Goal: Task Accomplishment & Management: Use online tool/utility

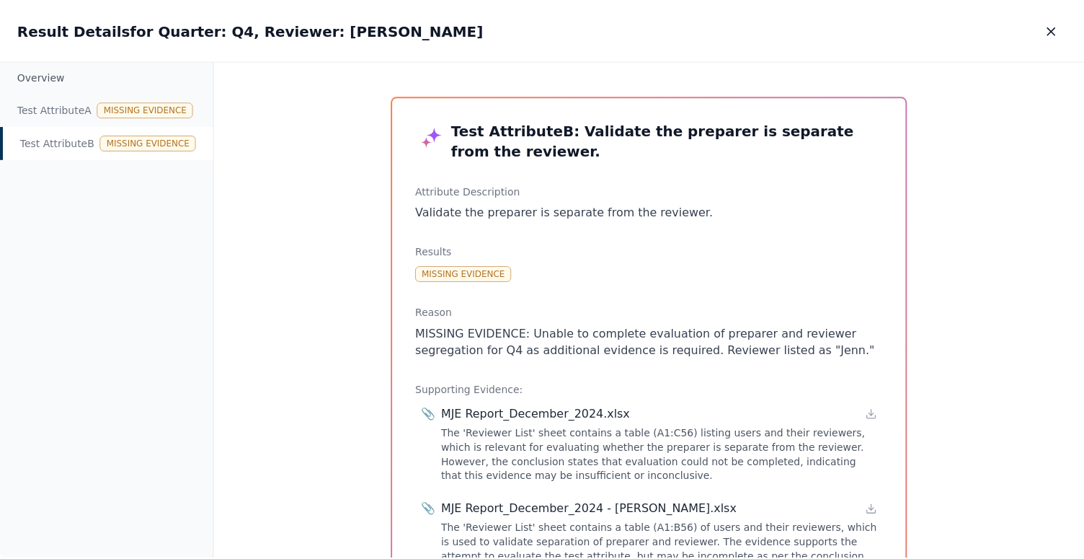
scroll to position [12, 0]
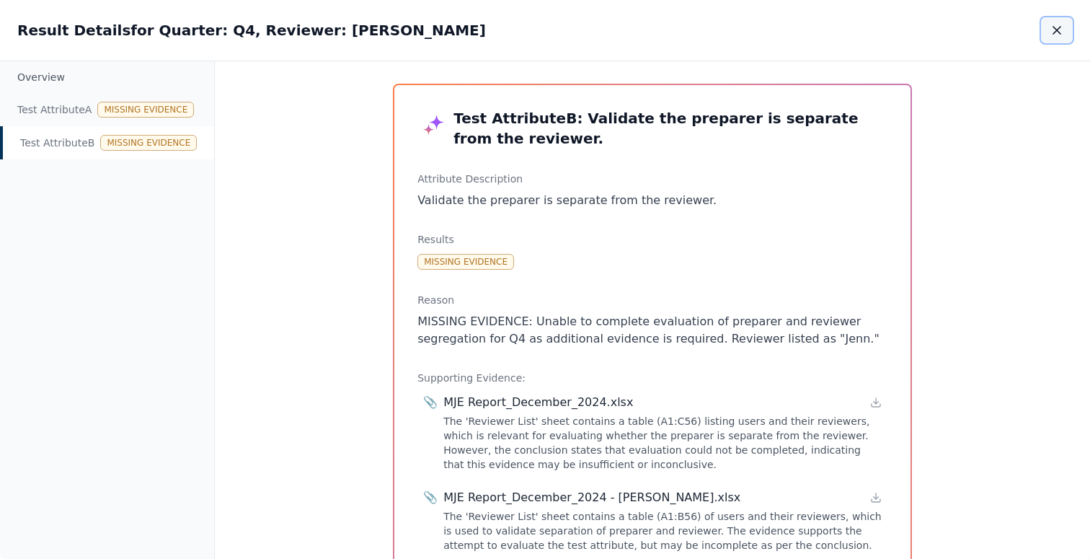
click at [1065, 35] on button "button" at bounding box center [1057, 30] width 32 height 26
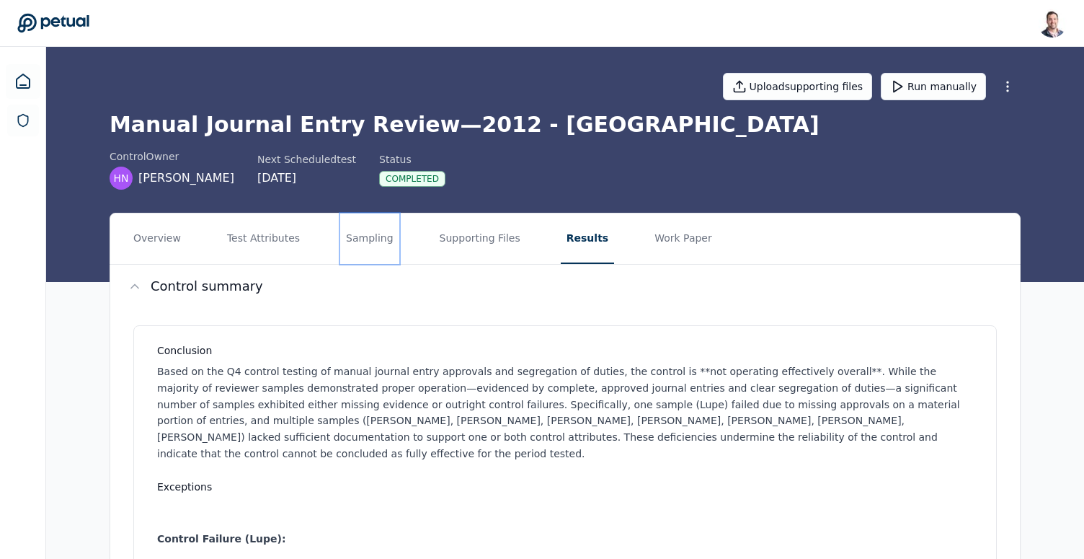
click at [368, 243] on button "Sampling" at bounding box center [369, 238] width 59 height 50
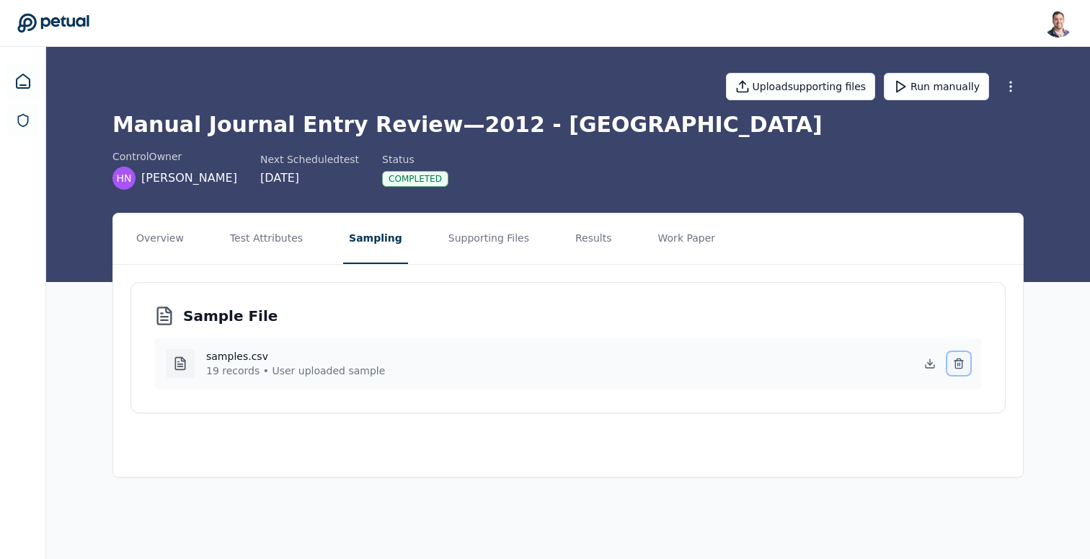
click at [956, 367] on icon at bounding box center [959, 364] width 12 height 12
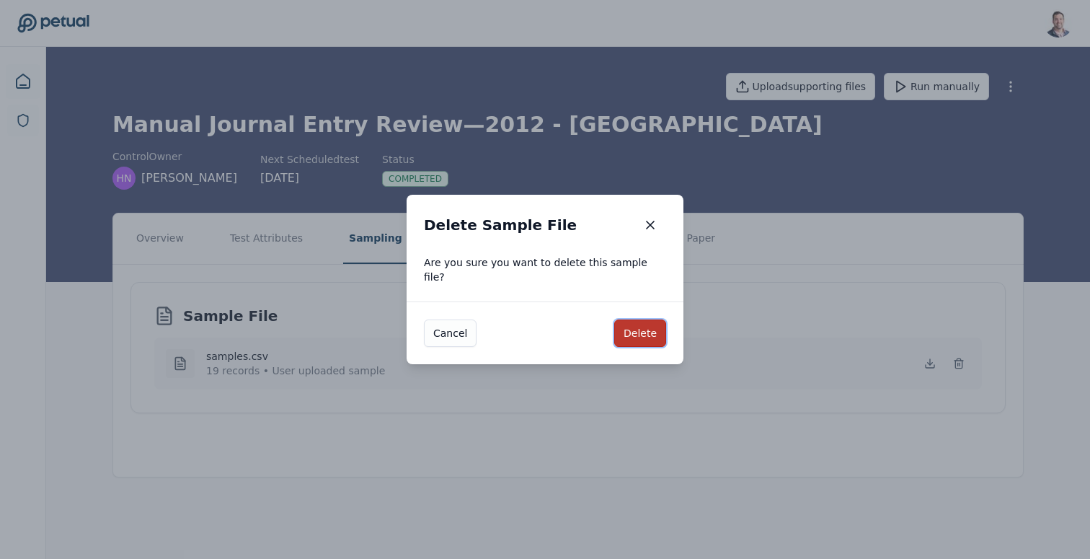
click at [648, 326] on button "Delete" at bounding box center [640, 332] width 52 height 27
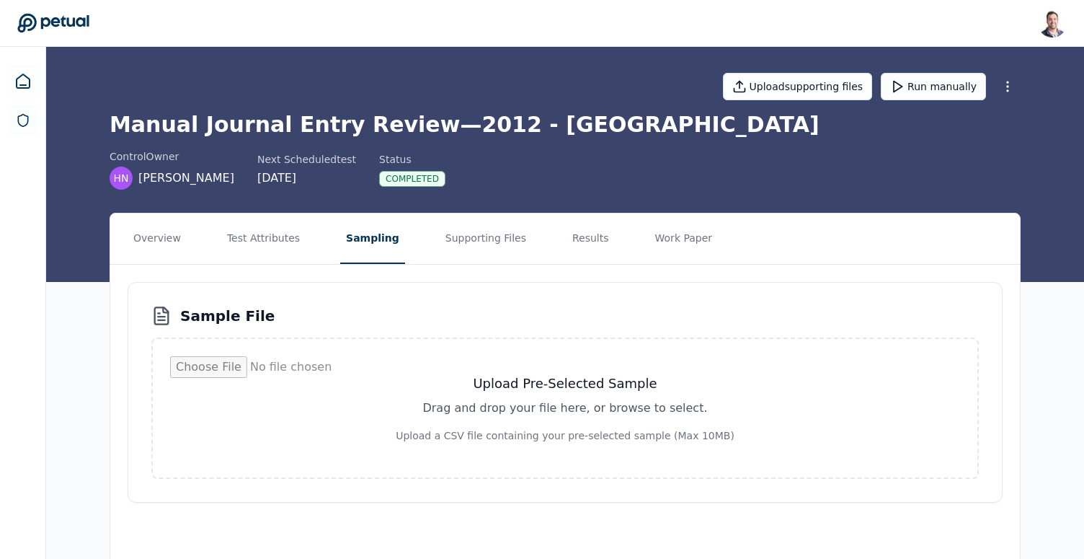
click at [590, 378] on input "file" at bounding box center [565, 408] width 790 height 104
type input "**********"
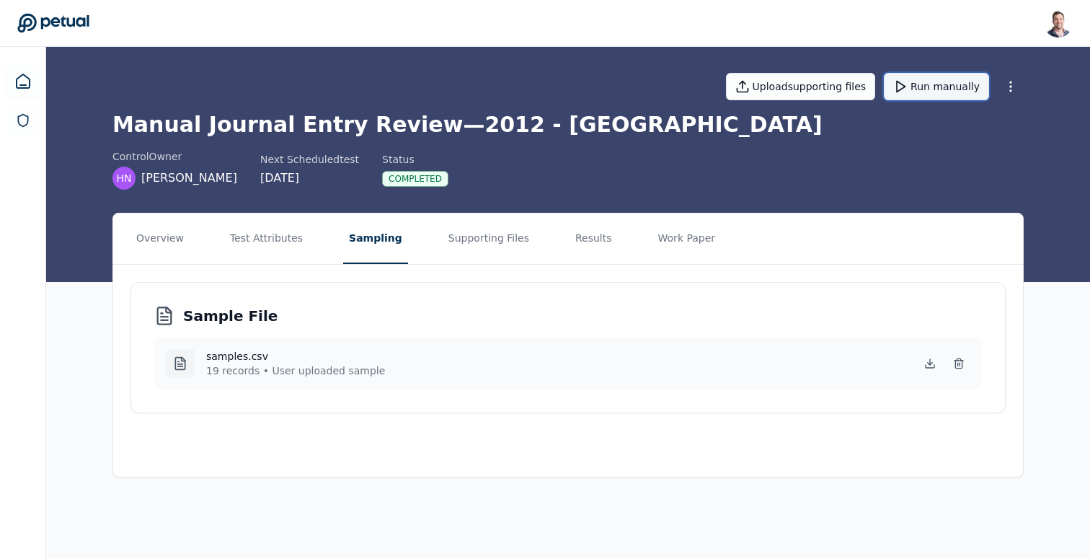
click at [946, 92] on button "Run manually" at bounding box center [936, 86] width 105 height 27
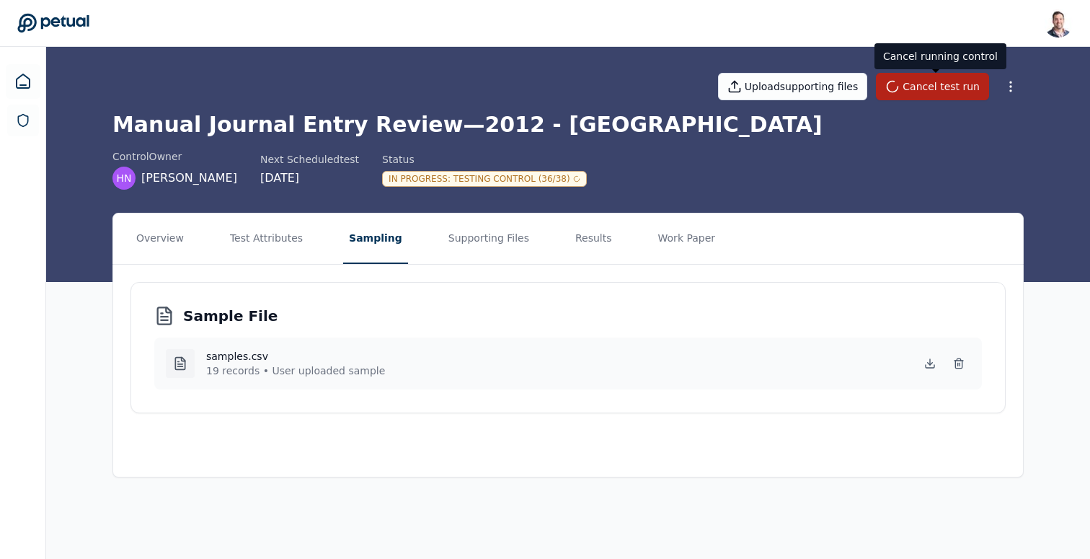
click at [493, 126] on h1 "Manual Journal Entry Review — 2012 - CA" at bounding box center [567, 125] width 911 height 26
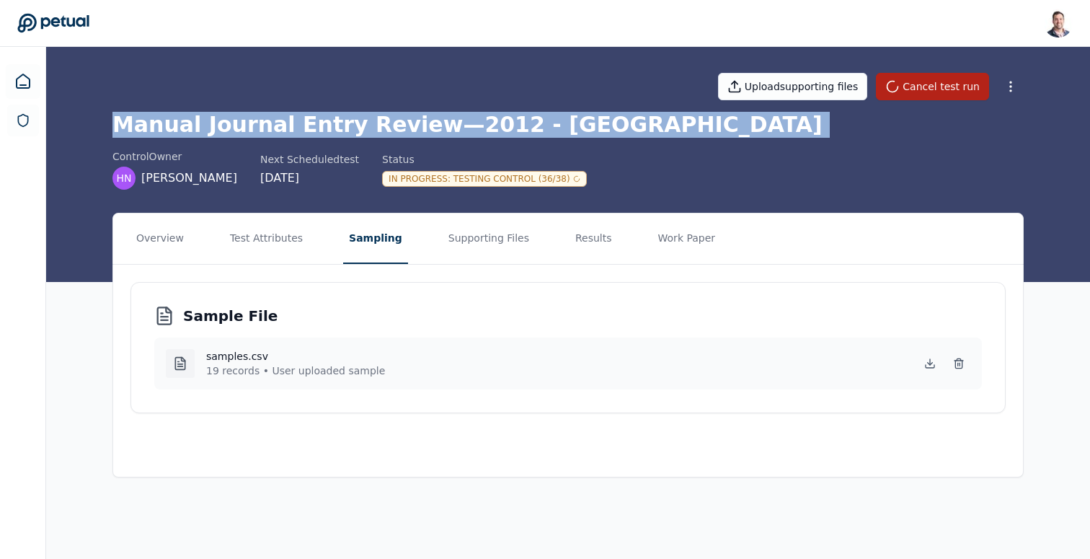
click at [493, 126] on h1 "Manual Journal Entry Review — 2012 - CA" at bounding box center [567, 125] width 911 height 26
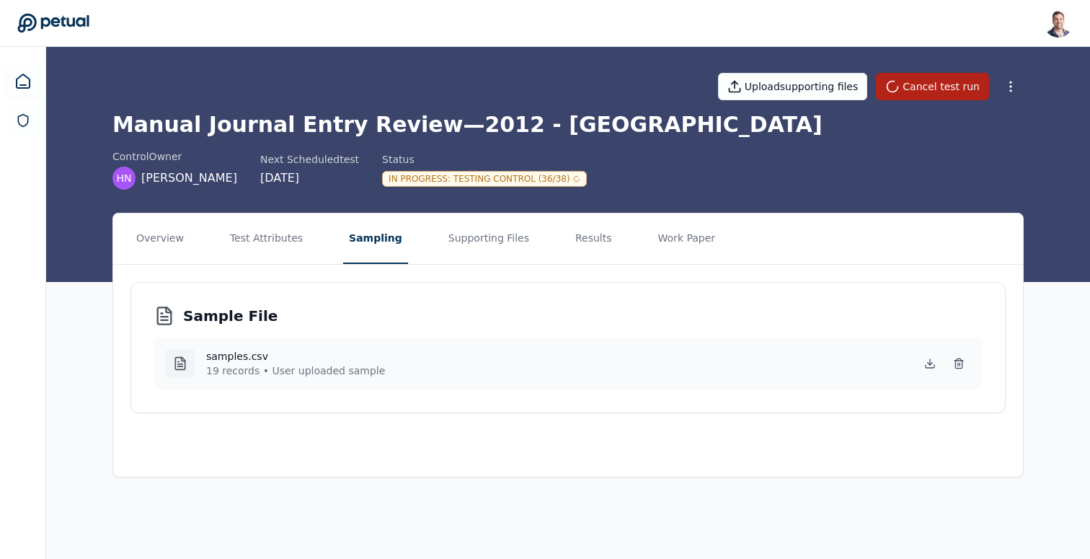
click at [502, 122] on h1 "Manual Journal Entry Review — 2012 - CA" at bounding box center [567, 125] width 911 height 26
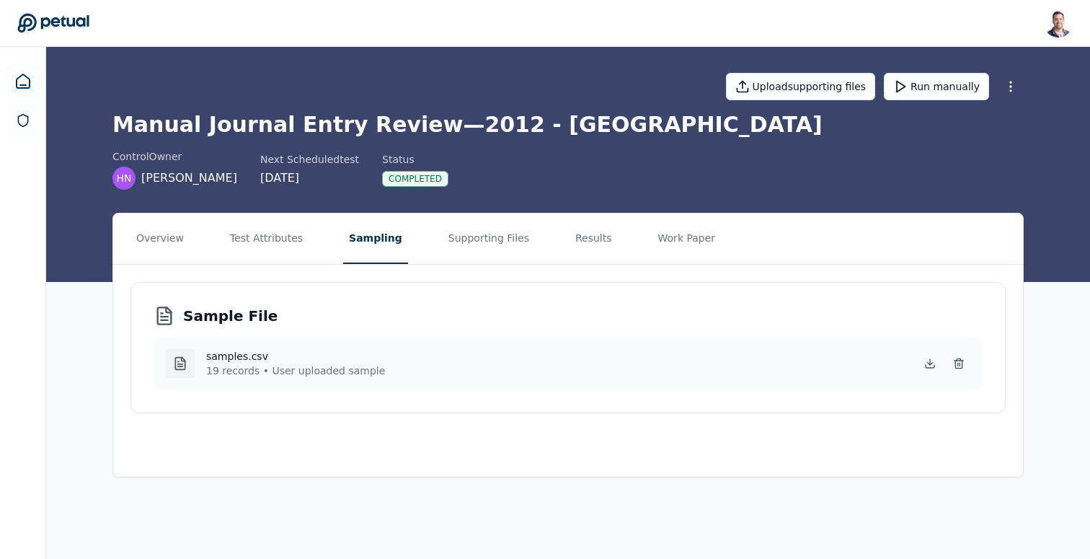
click at [605, 244] on nav "Overview Test Attributes Sampling Supporting Files Results Work Paper" at bounding box center [568, 238] width 910 height 50
click at [584, 232] on button "Results" at bounding box center [593, 238] width 48 height 50
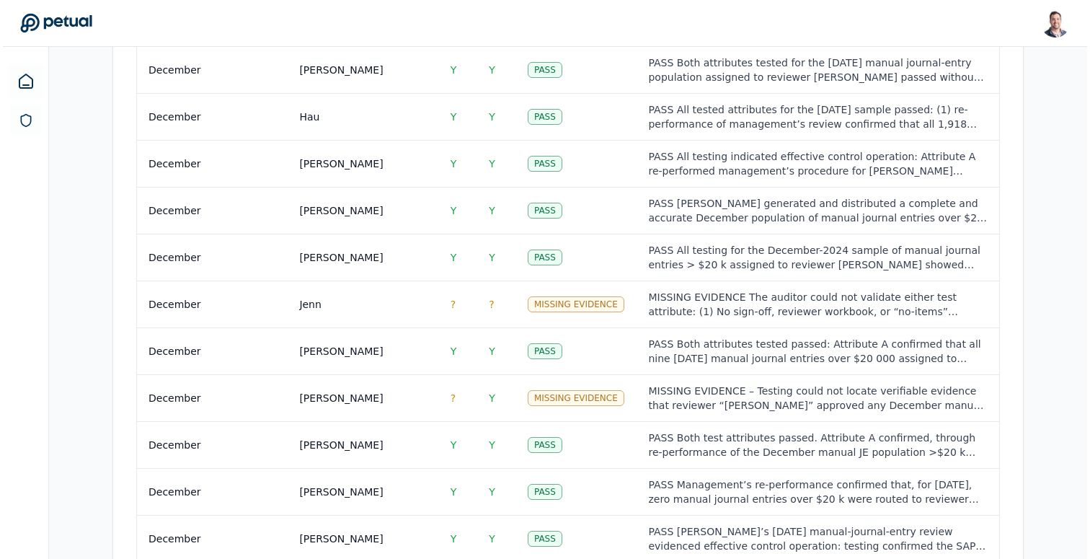
scroll to position [2113, 0]
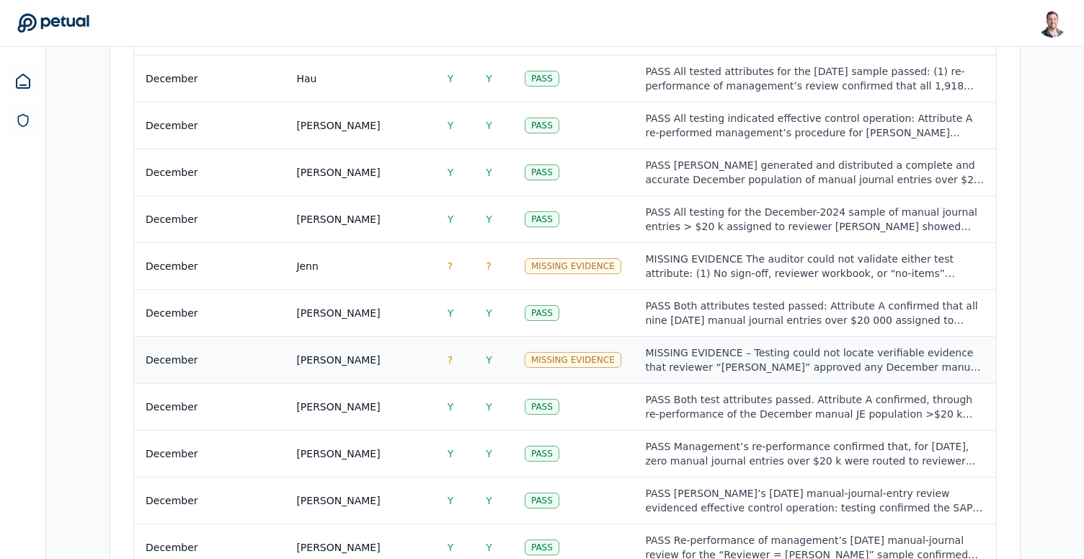
click at [623, 336] on td "Missing Evidence" at bounding box center [573, 359] width 121 height 47
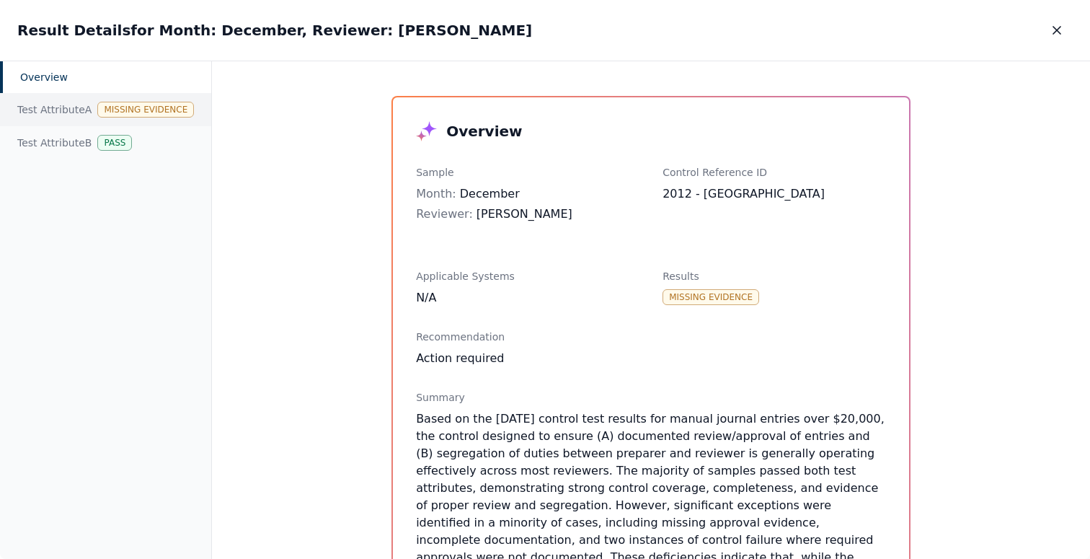
click at [105, 105] on div "Missing Evidence" at bounding box center [145, 110] width 97 height 16
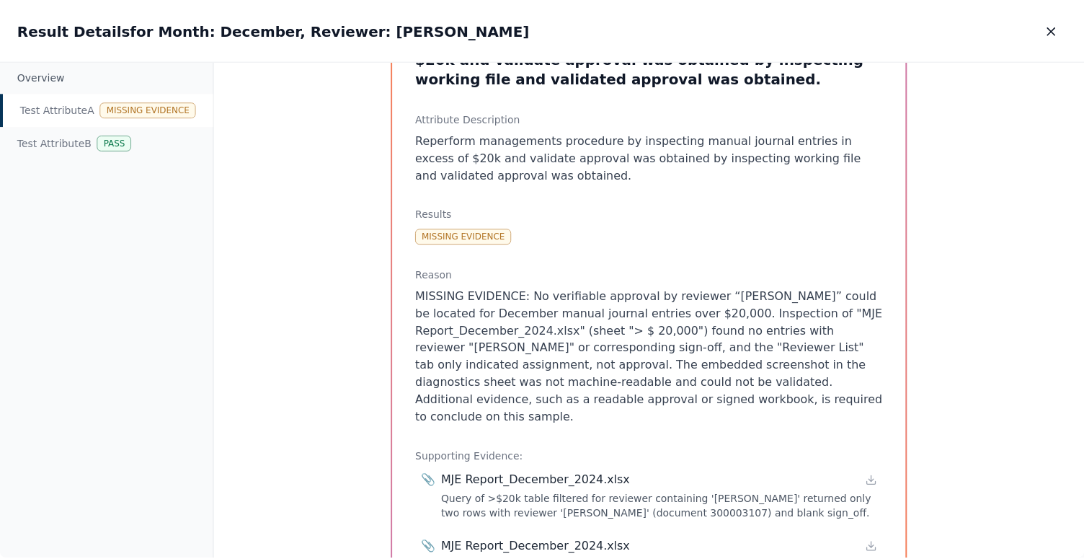
scroll to position [117, 0]
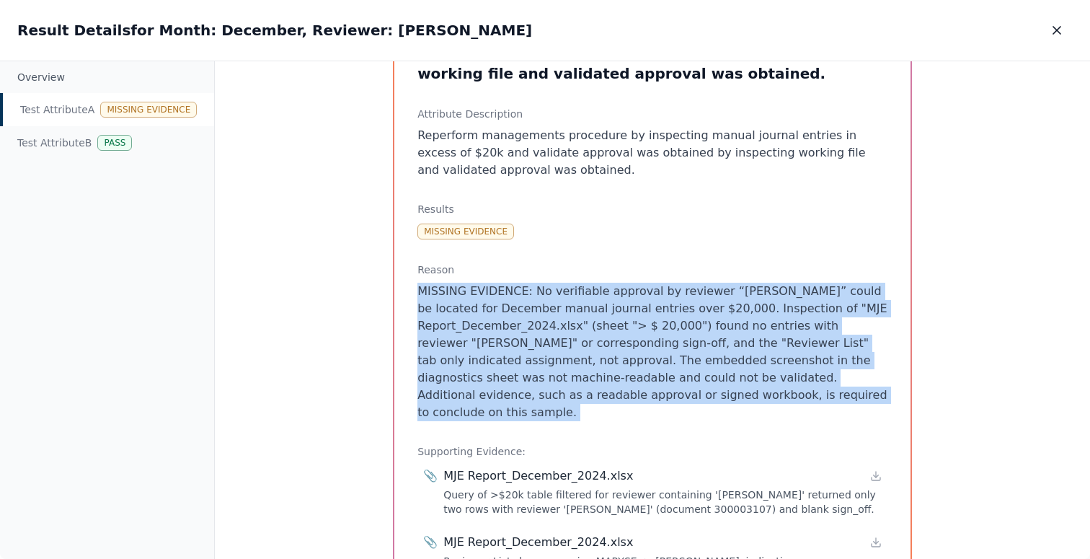
drag, startPoint x: 742, startPoint y: 405, endPoint x: 750, endPoint y: 269, distance: 136.5
click at [750, 269] on div "Test Attribute A : Reperform managements procedure by inspecting manual journal…" at bounding box center [652, 306] width 516 height 652
click at [1051, 31] on icon "button" at bounding box center [1056, 30] width 14 height 14
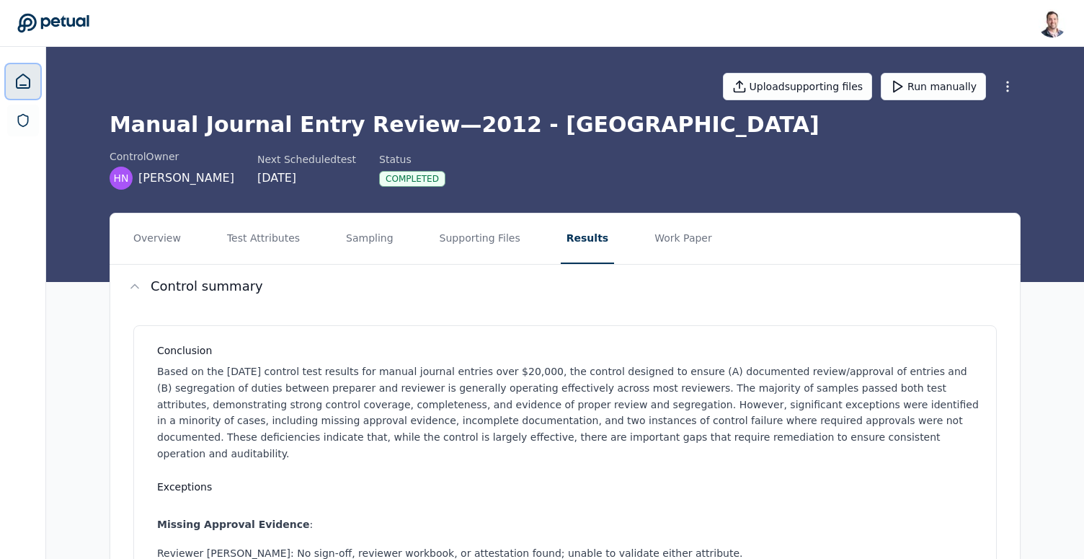
click at [9, 82] on link at bounding box center [23, 81] width 35 height 35
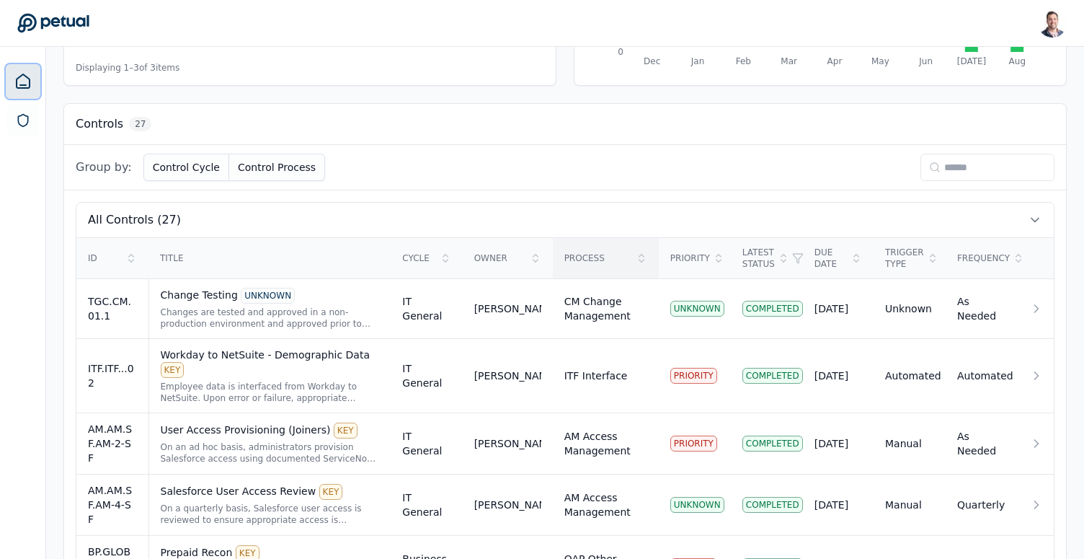
scroll to position [350, 0]
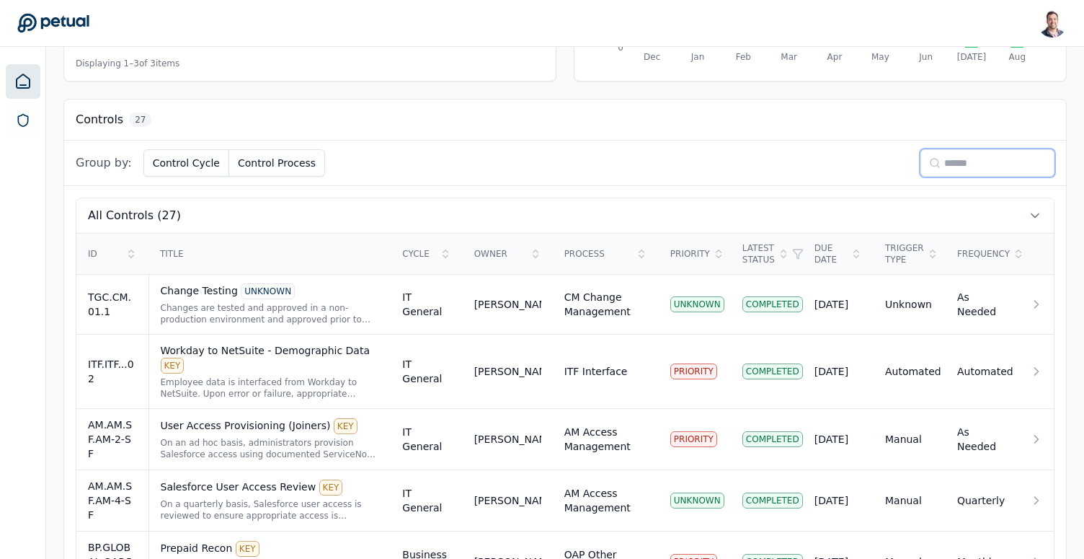
click at [970, 166] on input at bounding box center [987, 162] width 134 height 27
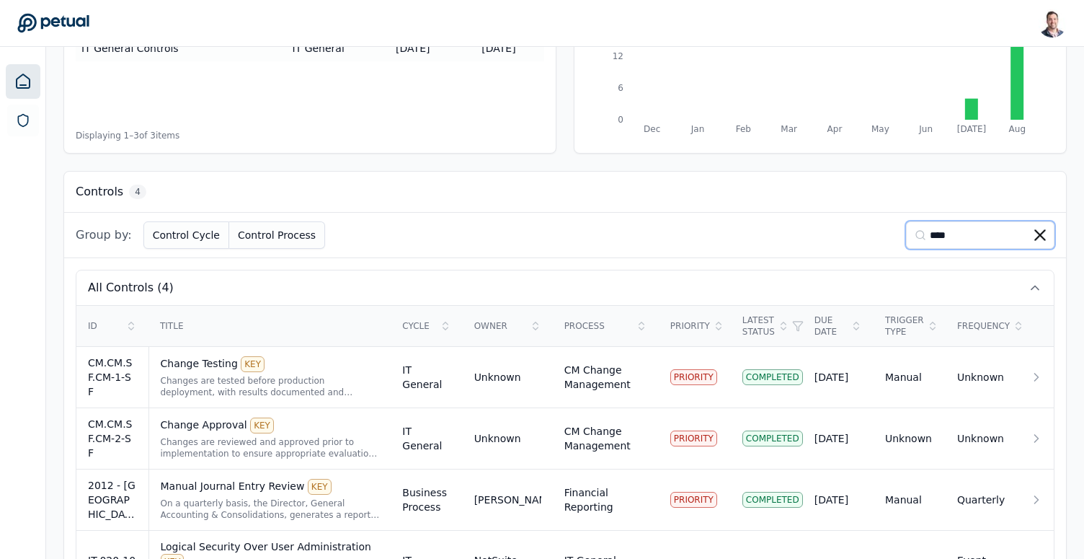
scroll to position [156, 0]
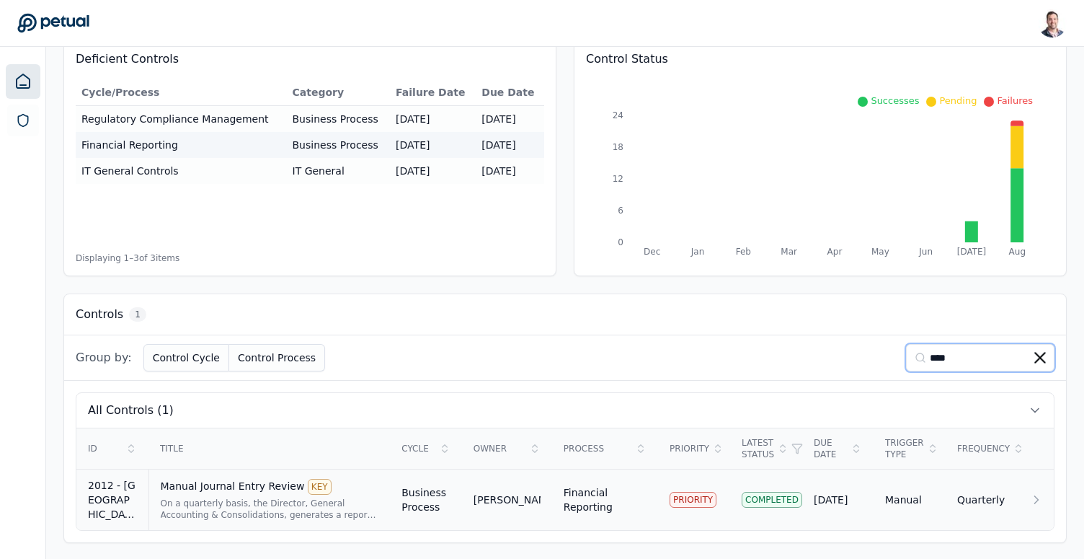
type input "****"
click at [299, 507] on div "On a quarterly basis, the Director, General Accounting & Consolidations, genera…" at bounding box center [270, 508] width 218 height 23
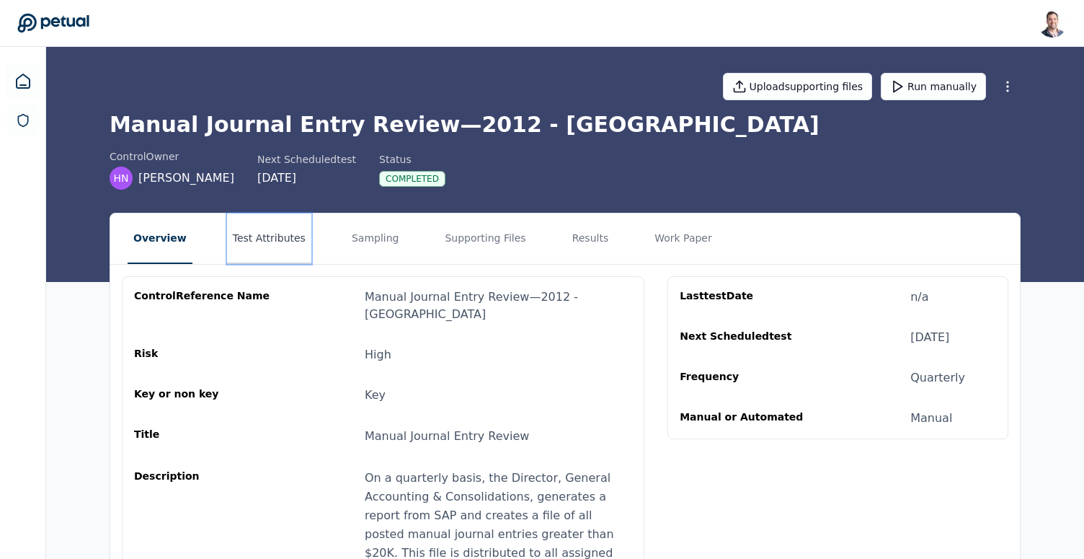
click at [258, 237] on button "Test Attributes" at bounding box center [269, 238] width 84 height 50
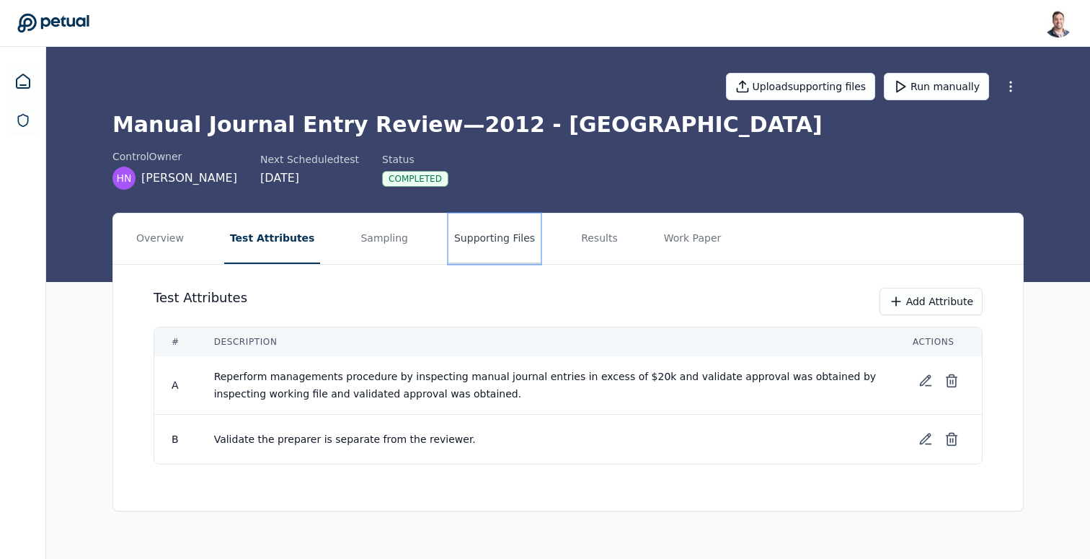
click at [468, 231] on button "Supporting Files" at bounding box center [494, 238] width 92 height 50
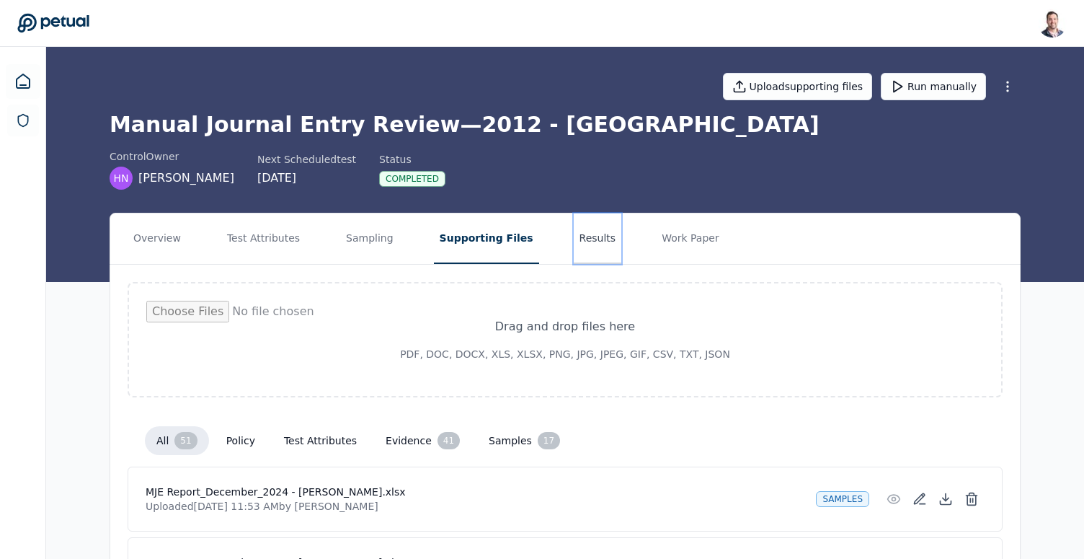
click at [596, 252] on button "Results" at bounding box center [598, 238] width 48 height 50
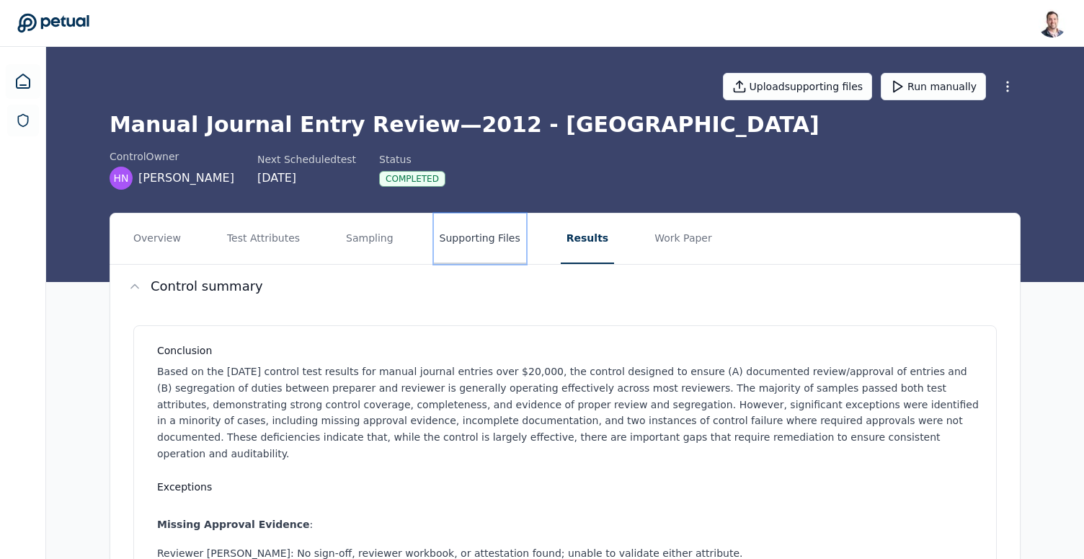
click at [478, 244] on button "Supporting Files" at bounding box center [480, 238] width 92 height 50
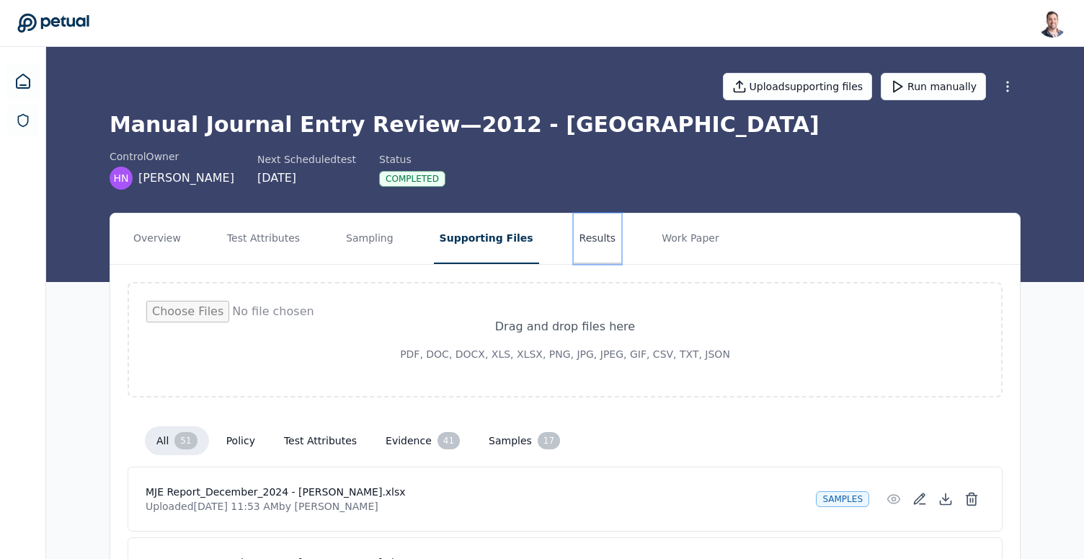
click at [576, 235] on button "Results" at bounding box center [598, 238] width 48 height 50
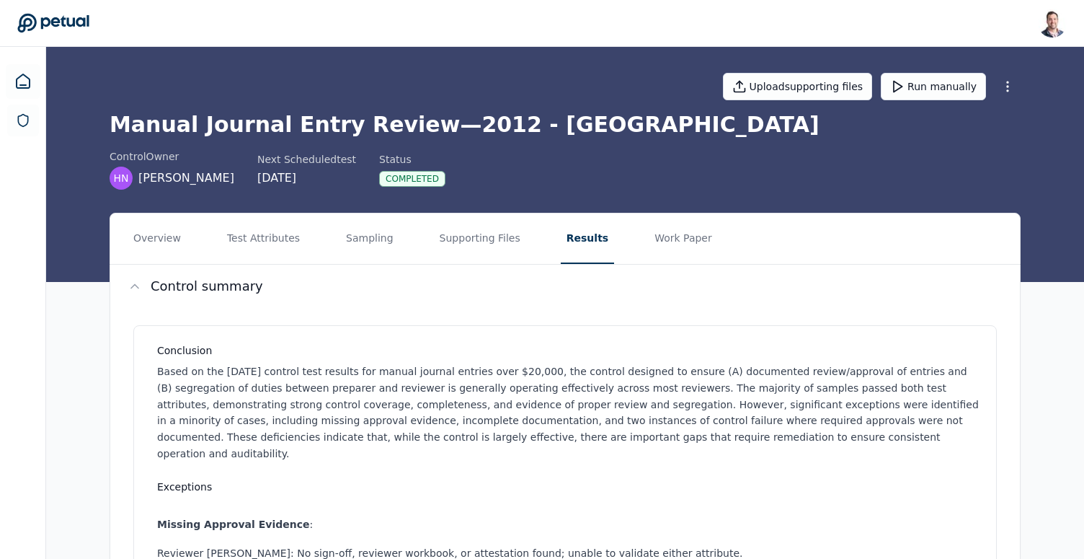
click at [594, 195] on div "Upload supporting files Run manually Manual Journal Entry Review — 2012 - CA co…" at bounding box center [565, 164] width 1038 height 235
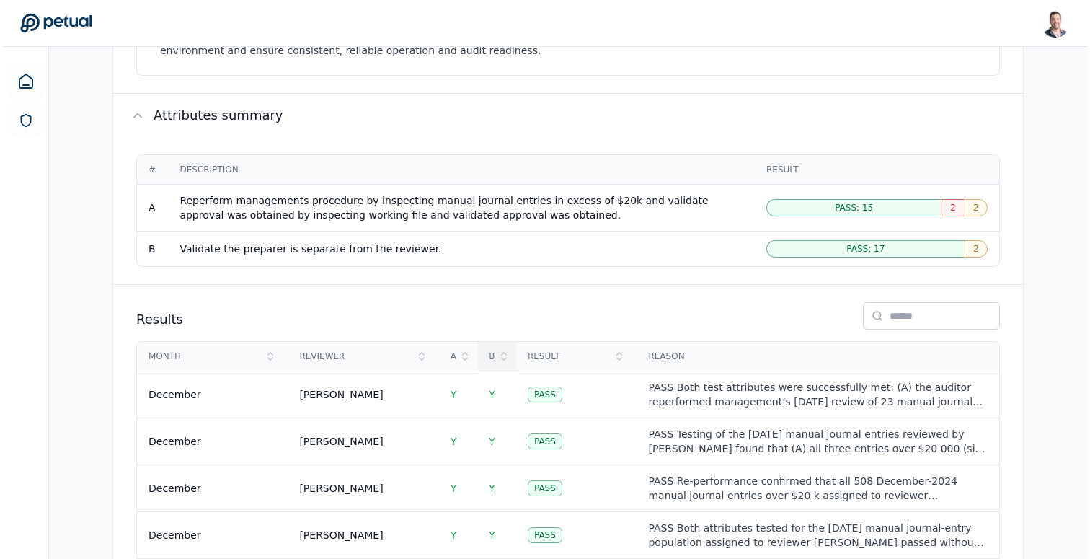
scroll to position [1604, 0]
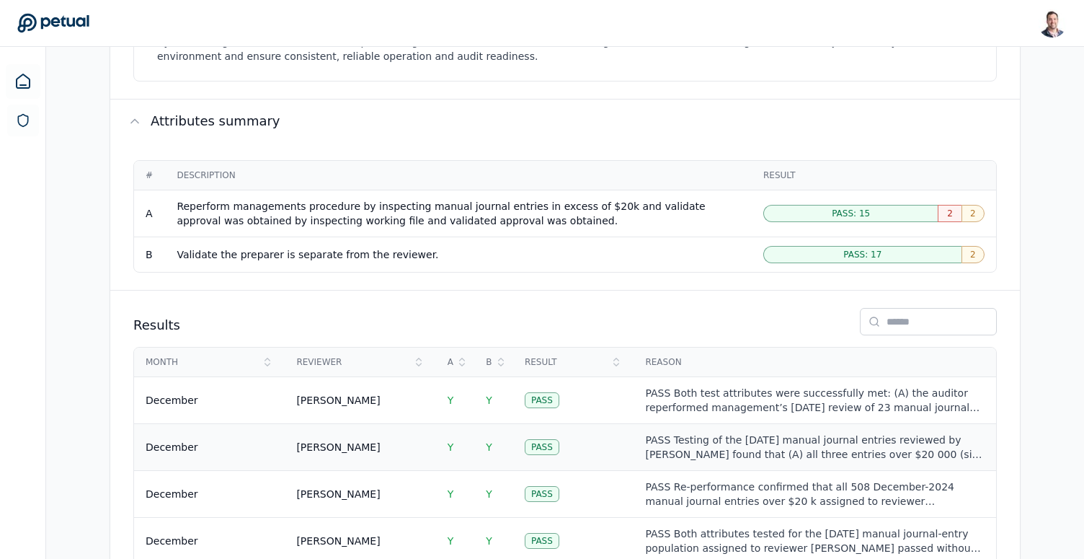
click at [619, 431] on td "Pass" at bounding box center [573, 446] width 121 height 47
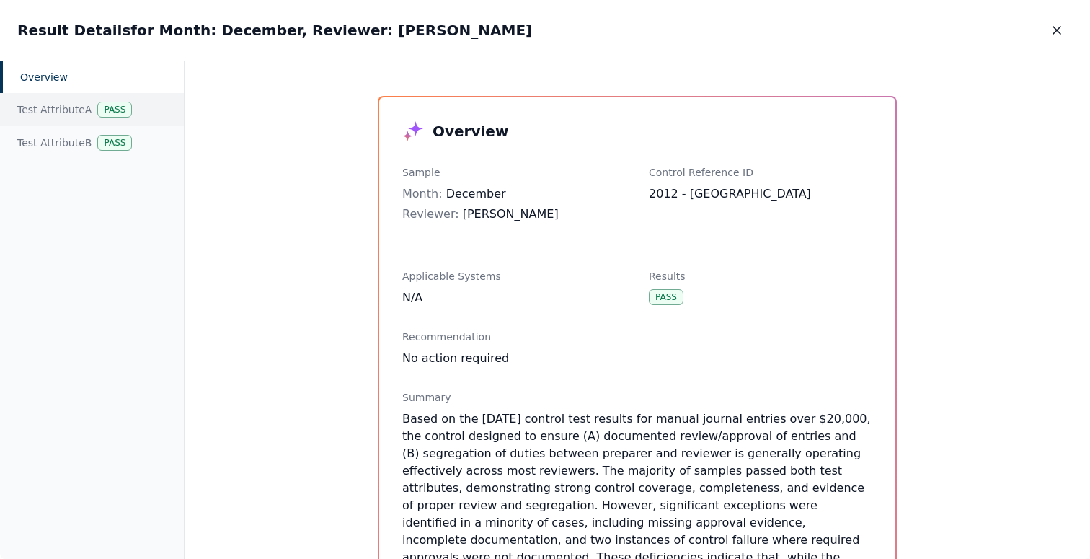
click at [60, 103] on div "Test Attribute A Pass" at bounding box center [92, 109] width 184 height 33
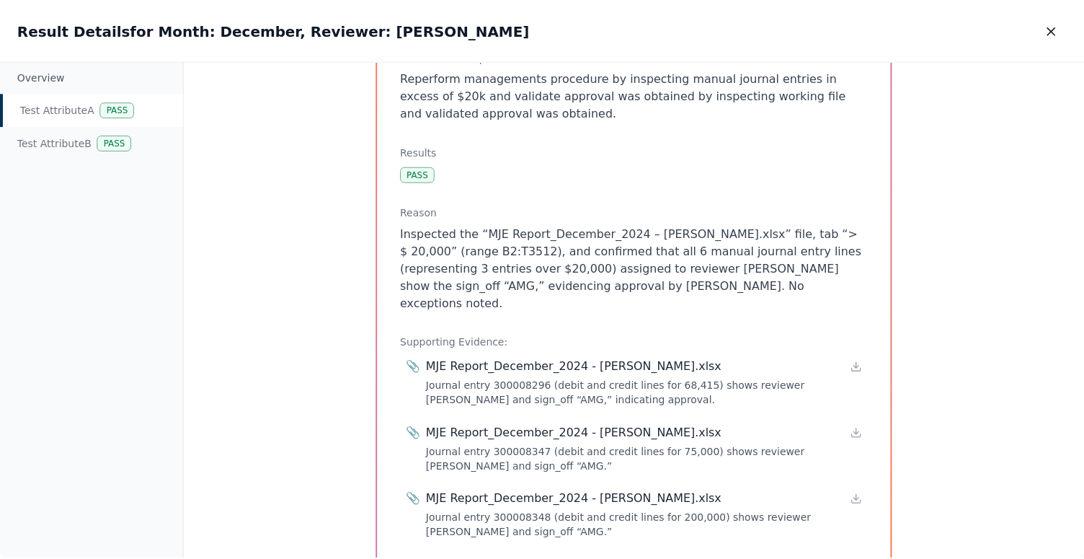
scroll to position [154, 0]
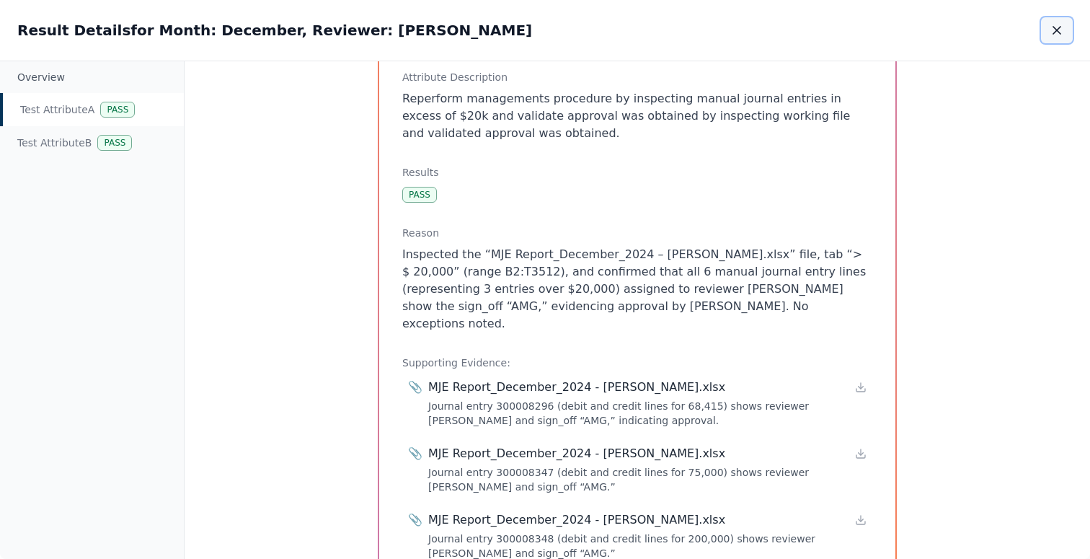
click at [1058, 32] on icon "button" at bounding box center [1056, 30] width 7 height 7
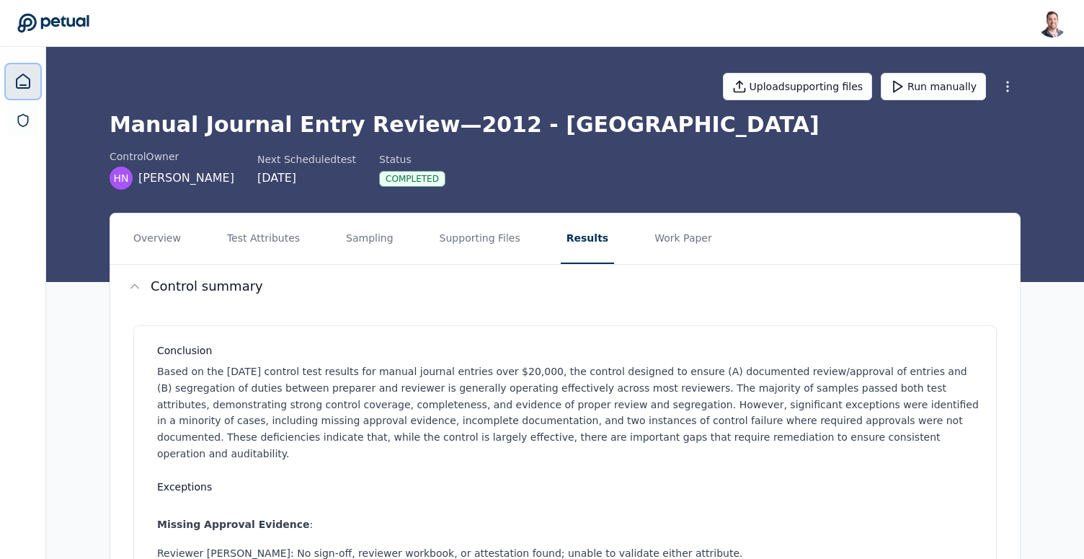
click at [17, 89] on icon at bounding box center [22, 81] width 17 height 17
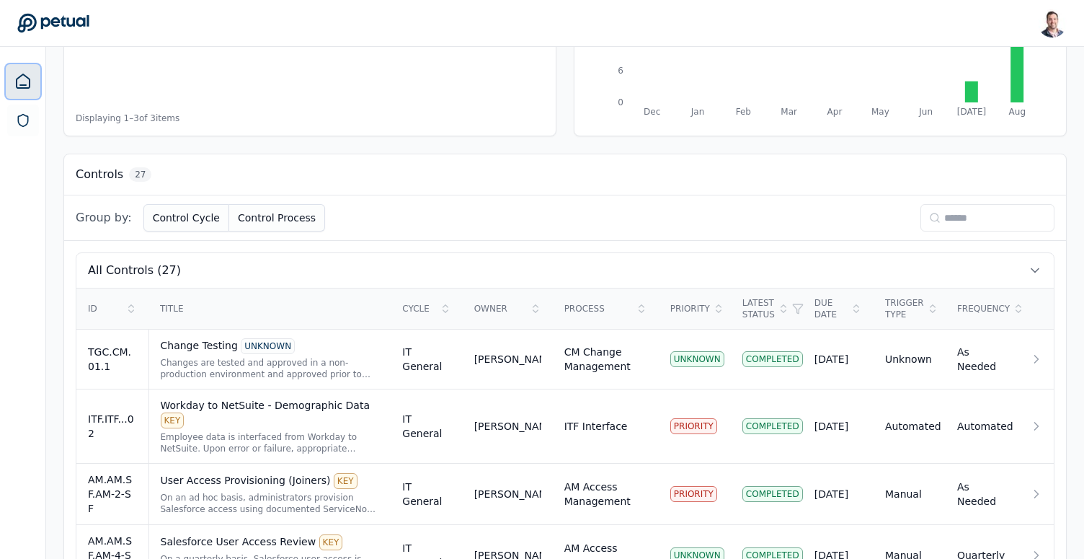
scroll to position [301, 0]
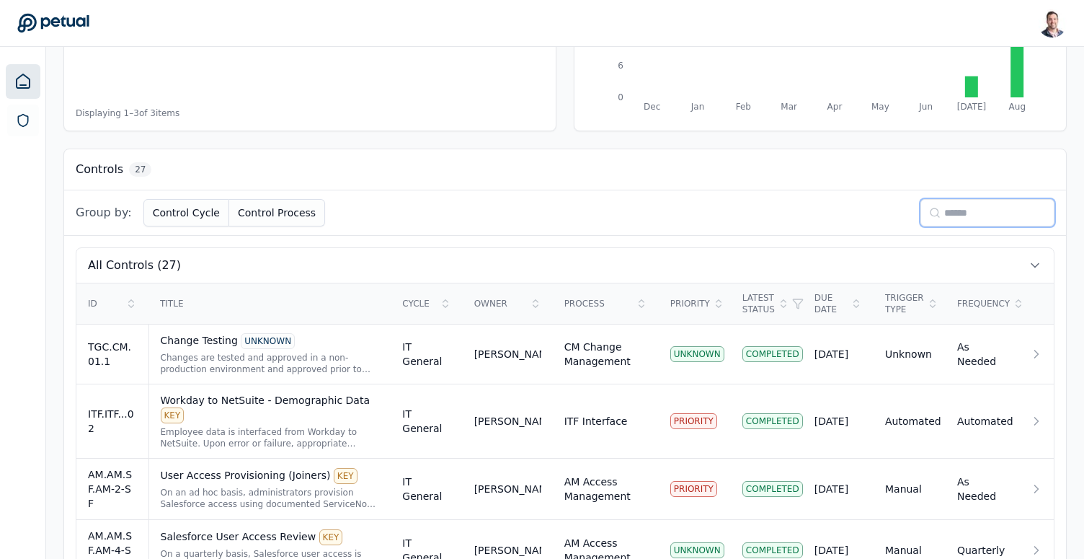
click at [985, 210] on input at bounding box center [987, 212] width 134 height 27
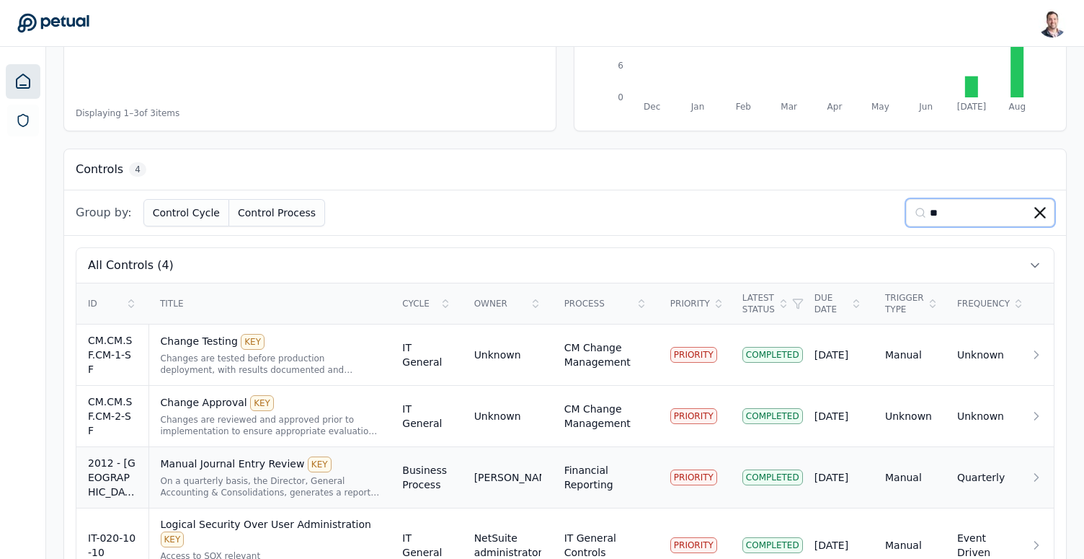
scroll to position [338, 0]
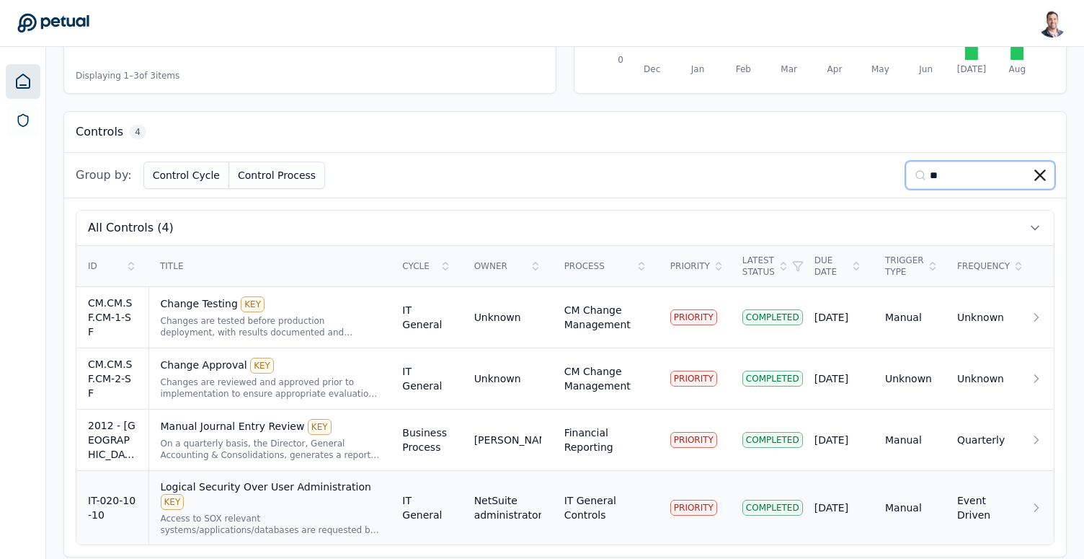
type input "**"
click at [259, 513] on div "Access to SOX relevant systems/applications/databases are requested by the user…" at bounding box center [270, 523] width 219 height 23
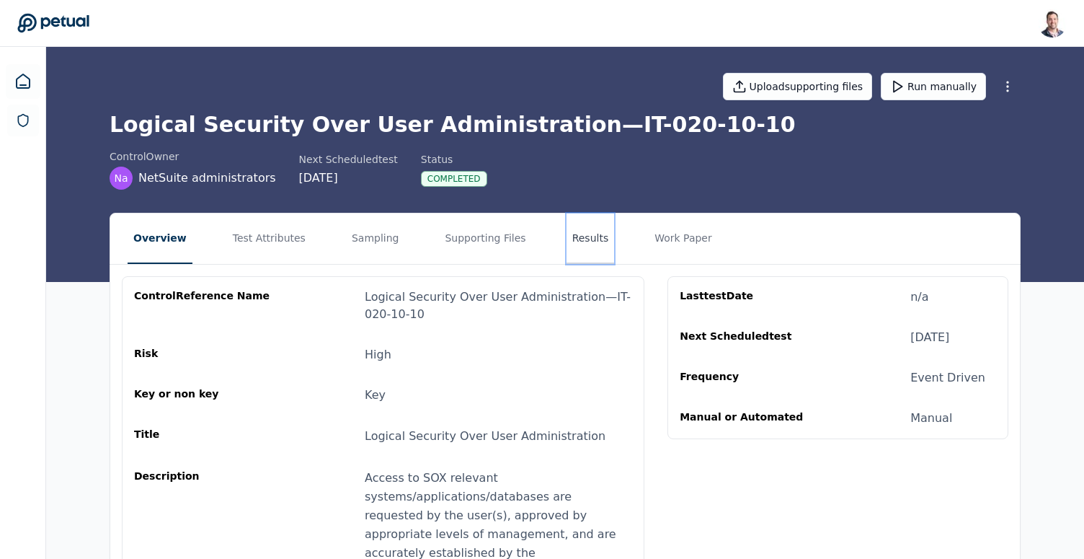
click at [568, 236] on button "Results" at bounding box center [591, 238] width 48 height 50
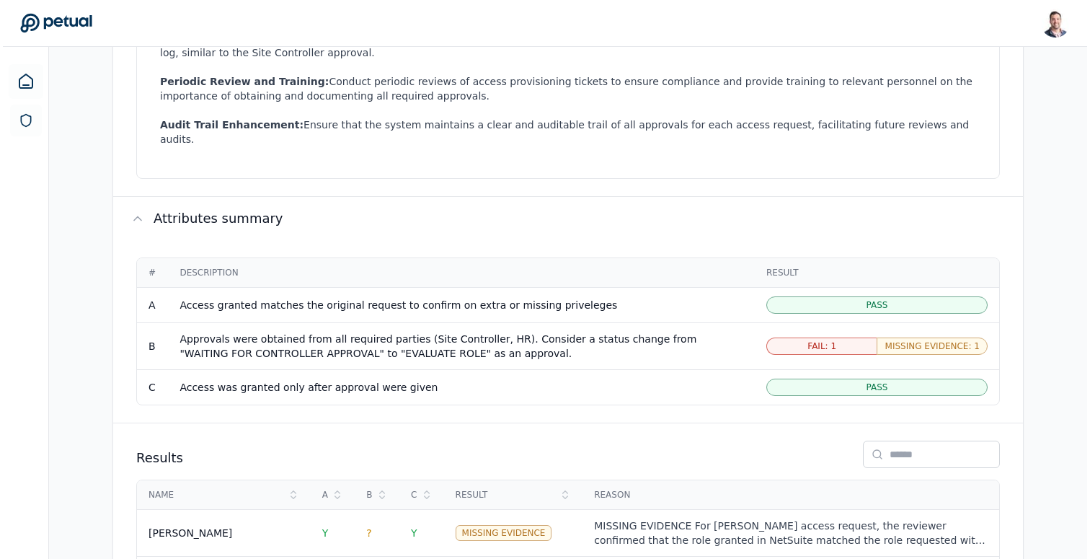
scroll to position [773, 0]
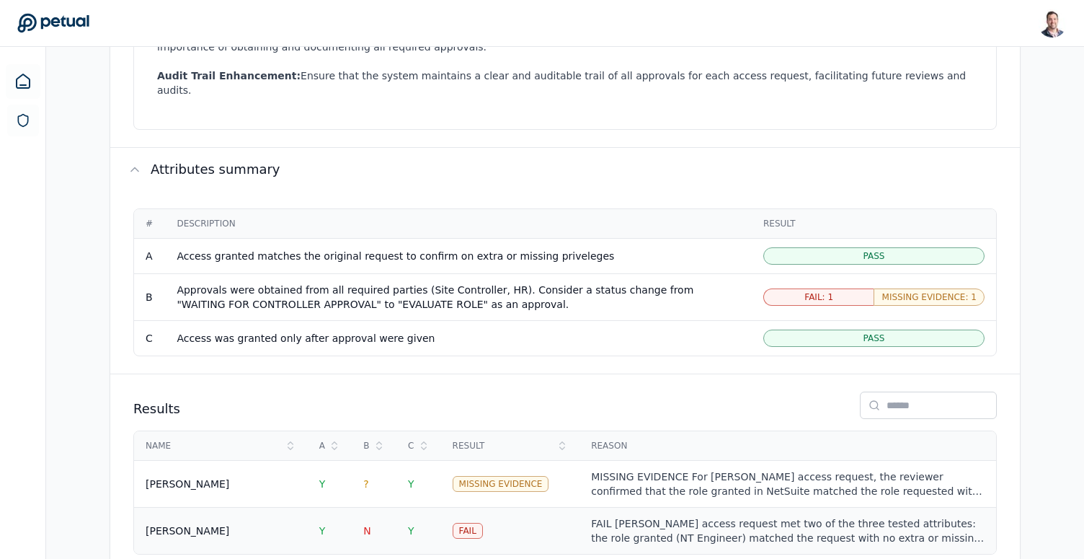
click at [293, 523] on div "[PERSON_NAME]" at bounding box center [221, 530] width 151 height 14
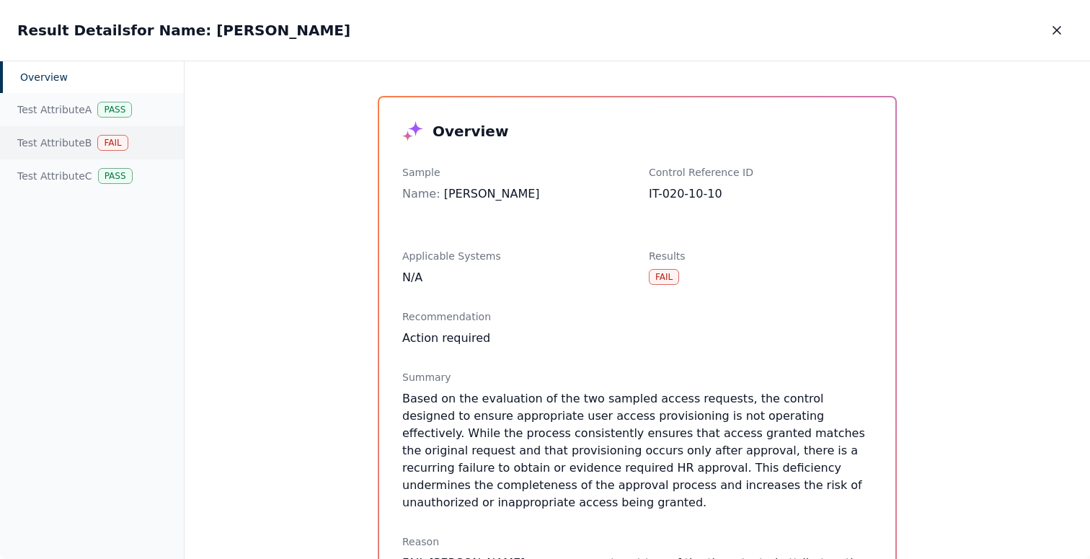
click at [63, 134] on div "Test Attribute B Fail" at bounding box center [92, 142] width 184 height 33
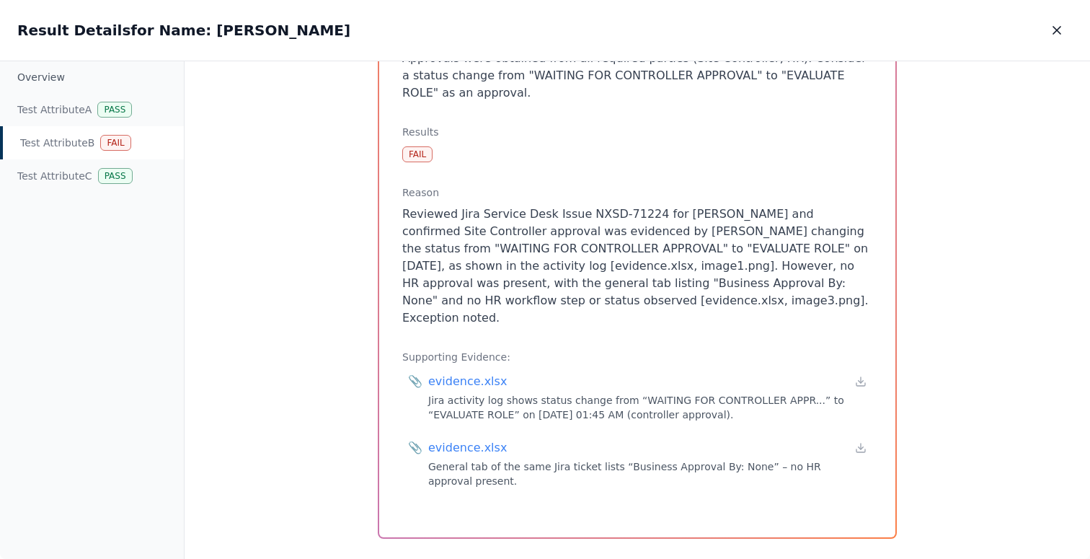
scroll to position [197, 0]
click at [858, 370] on div "evidence.xlsx" at bounding box center [647, 378] width 438 height 17
drag, startPoint x: 781, startPoint y: 295, endPoint x: 405, endPoint y: 208, distance: 386.2
click at [405, 208] on p "Reviewed Jira Service Desk Issue NXSD-71224 for [PERSON_NAME] and confirmed Sit…" at bounding box center [637, 263] width 470 height 121
click at [675, 263] on p "Reviewed Jira Service Desk Issue NXSD-71224 for [PERSON_NAME] and confirmed Sit…" at bounding box center [637, 263] width 470 height 121
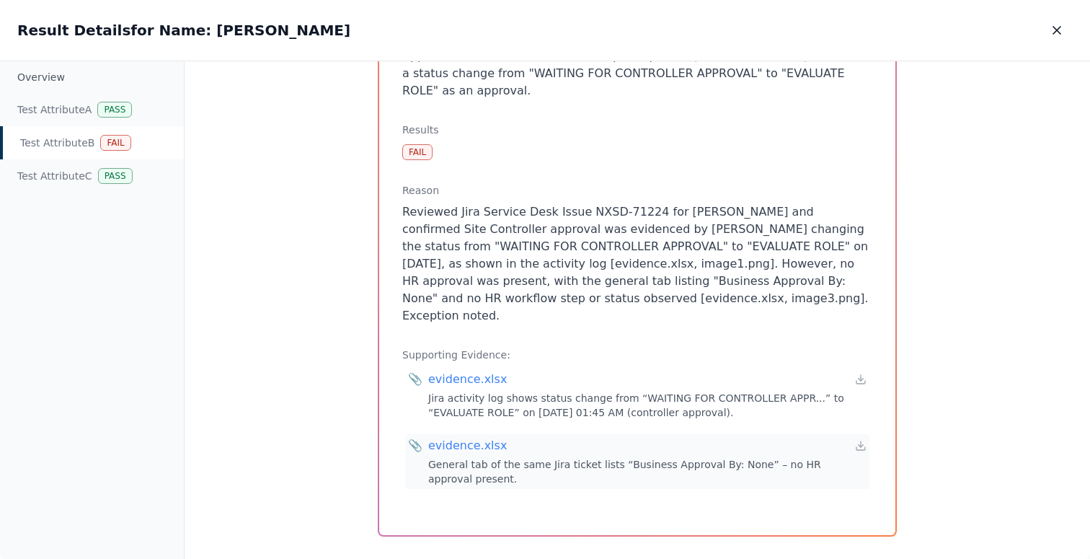
click at [440, 437] on div "evidence.xlsx" at bounding box center [467, 445] width 79 height 17
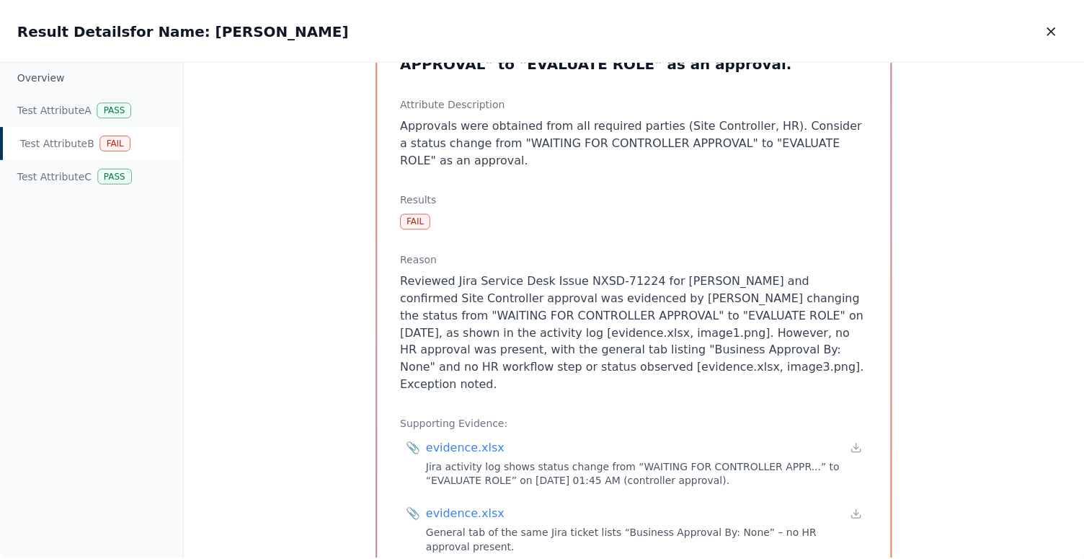
scroll to position [100, 0]
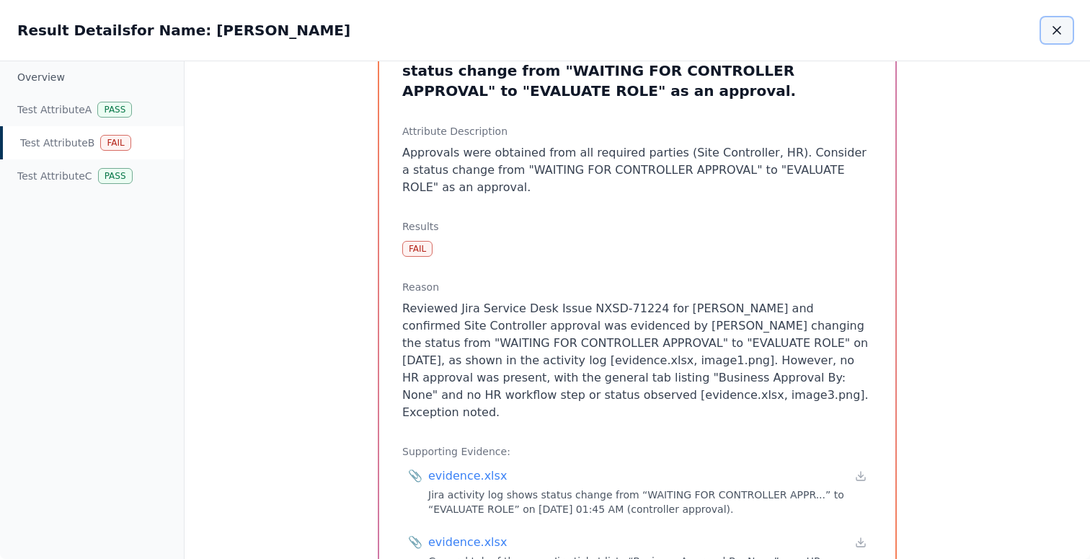
click at [1062, 32] on icon "button" at bounding box center [1056, 30] width 14 height 14
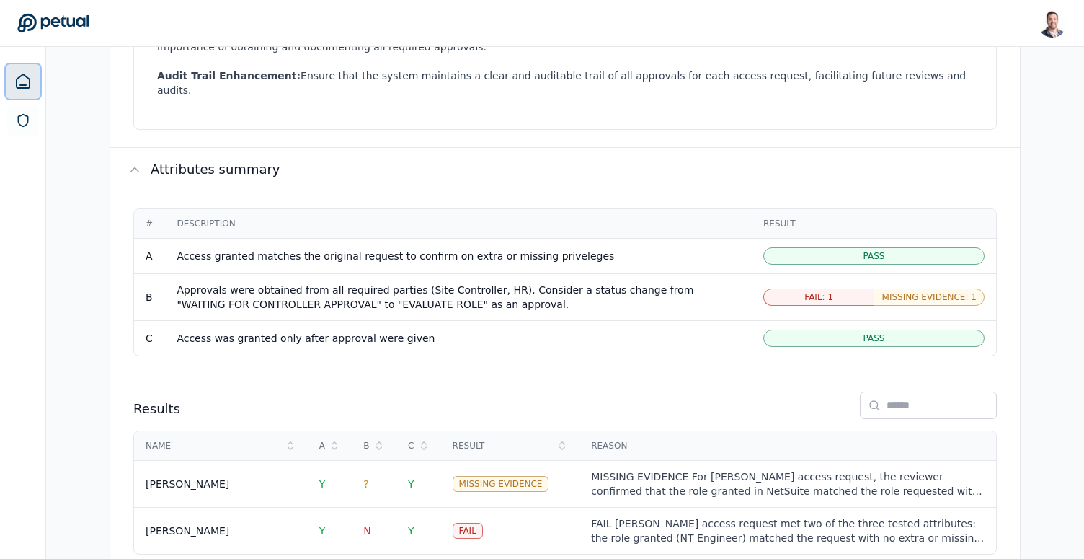
click at [28, 92] on link at bounding box center [23, 81] width 35 height 35
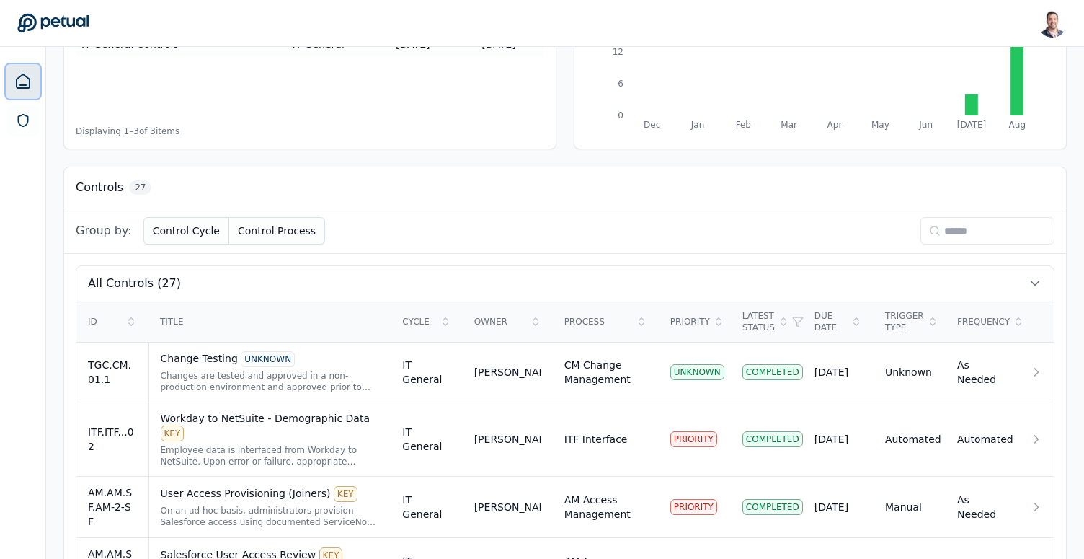
scroll to position [285, 0]
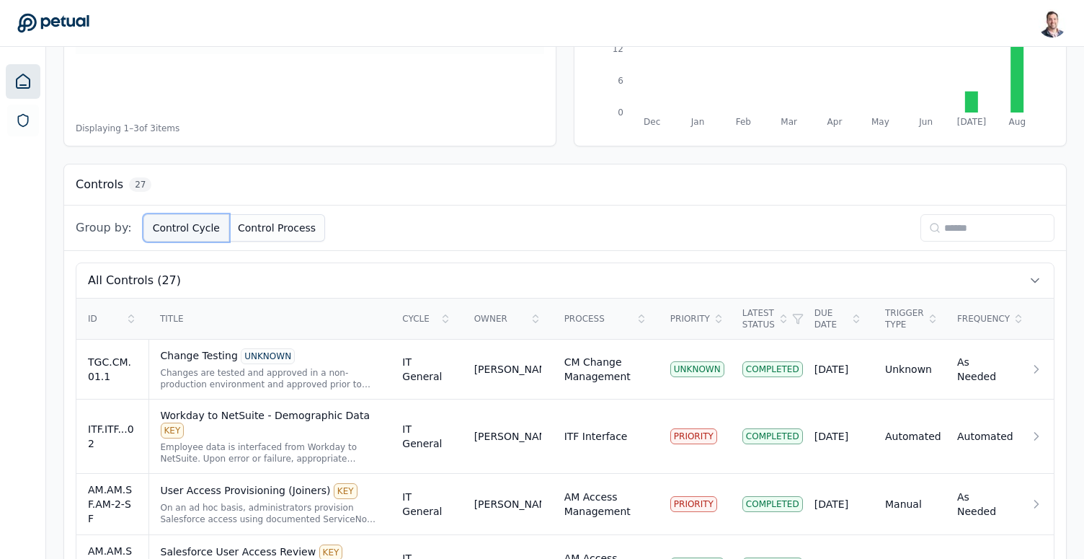
click at [190, 223] on button "Control Cycle" at bounding box center [186, 227] width 86 height 27
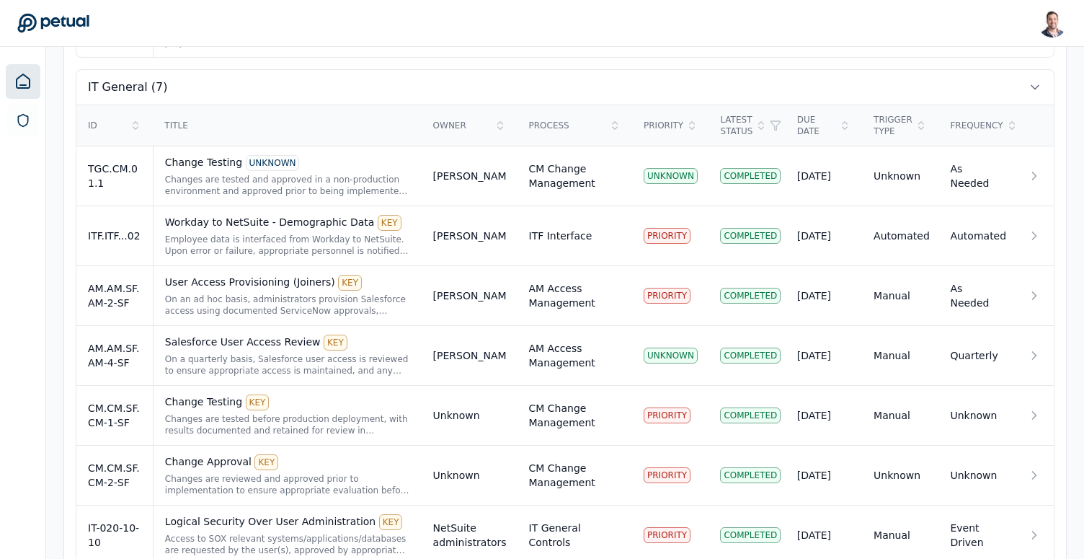
scroll to position [1860, 0]
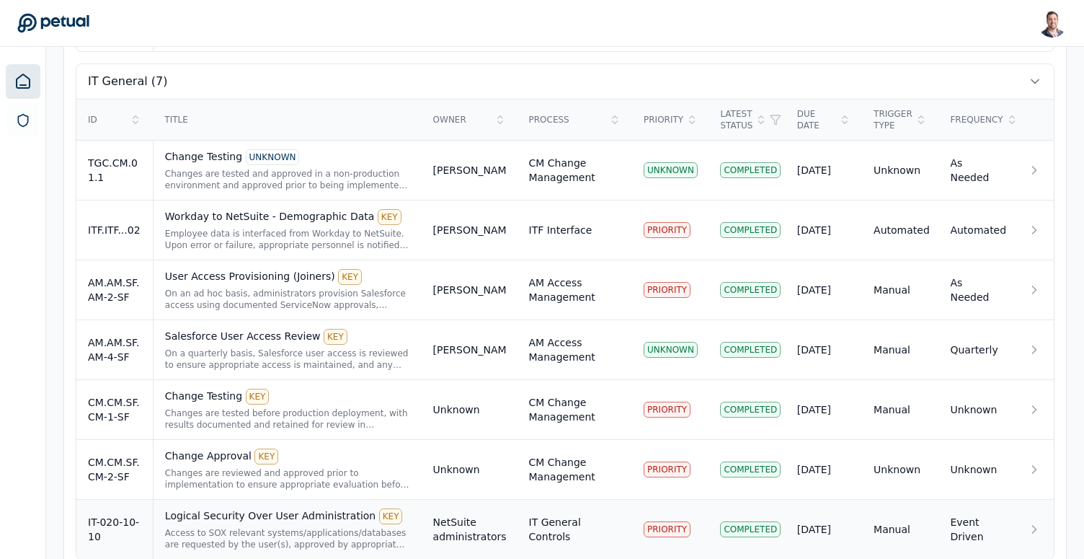
click at [260, 508] on div "Logical Security Over User Administration KEY" at bounding box center [287, 516] width 245 height 16
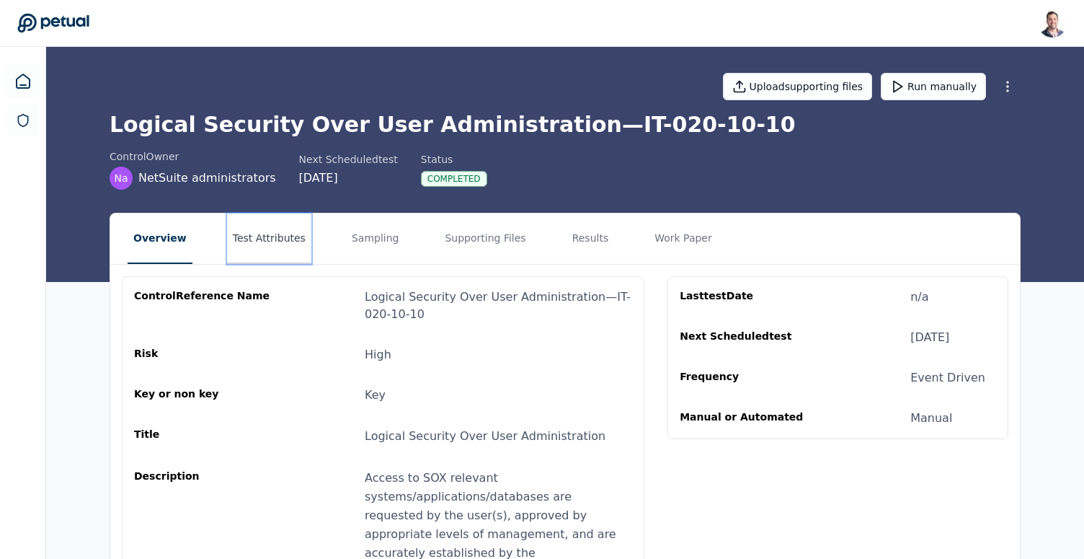
click at [278, 238] on button "Test Attributes" at bounding box center [269, 238] width 84 height 50
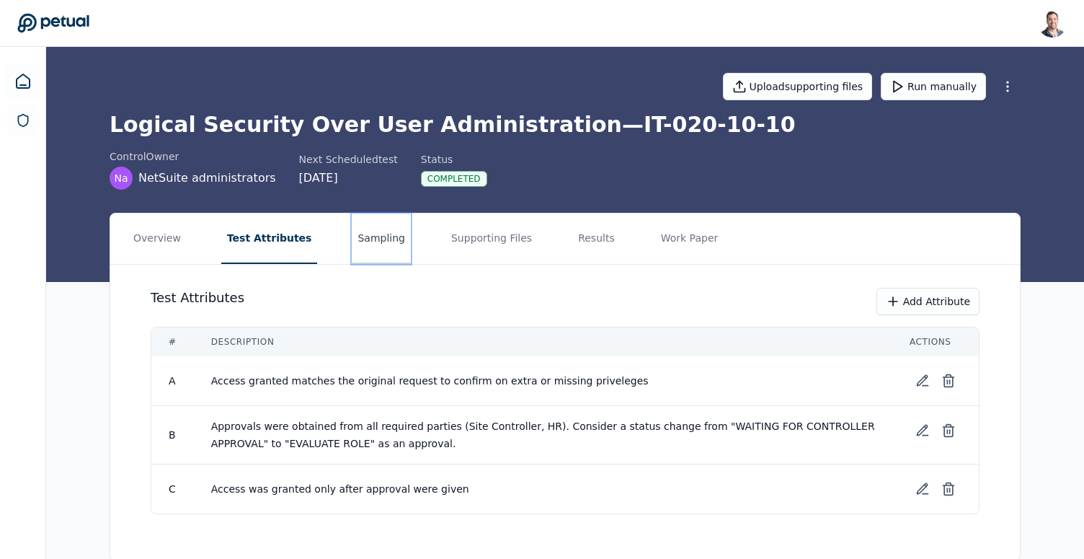
click at [381, 231] on button "Sampling" at bounding box center [381, 238] width 59 height 50
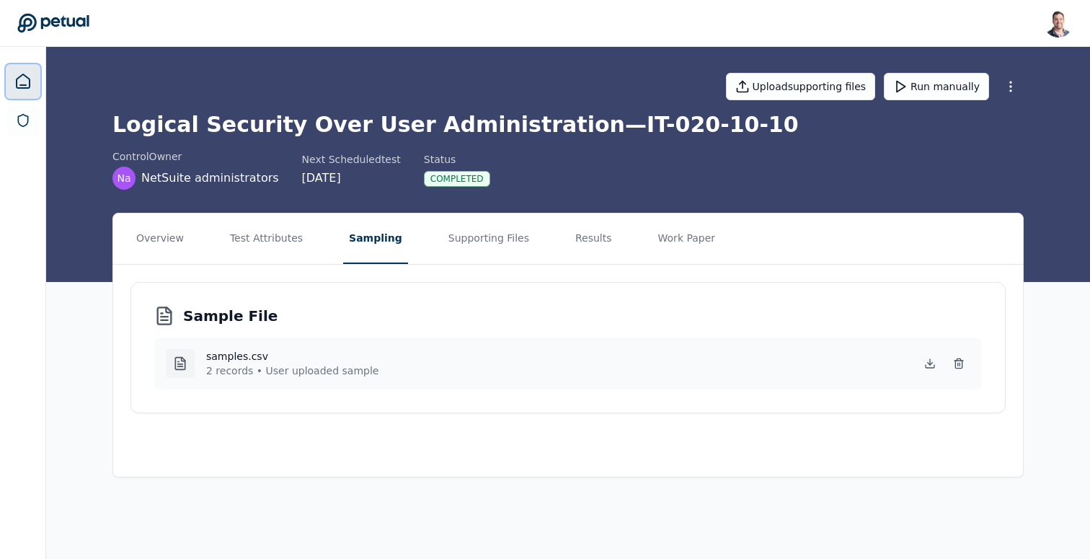
click at [12, 88] on link at bounding box center [23, 81] width 35 height 35
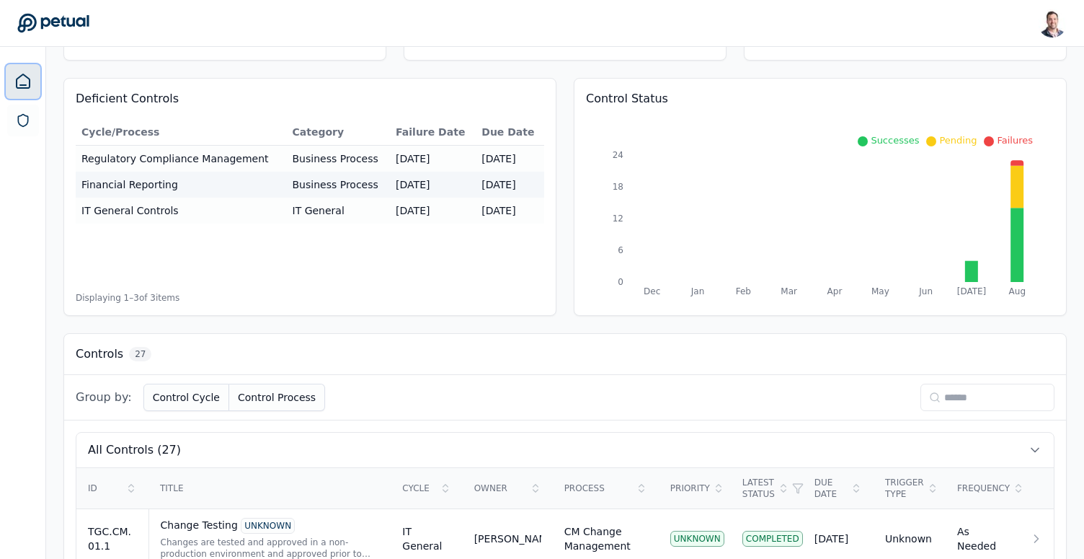
scroll to position [113, 0]
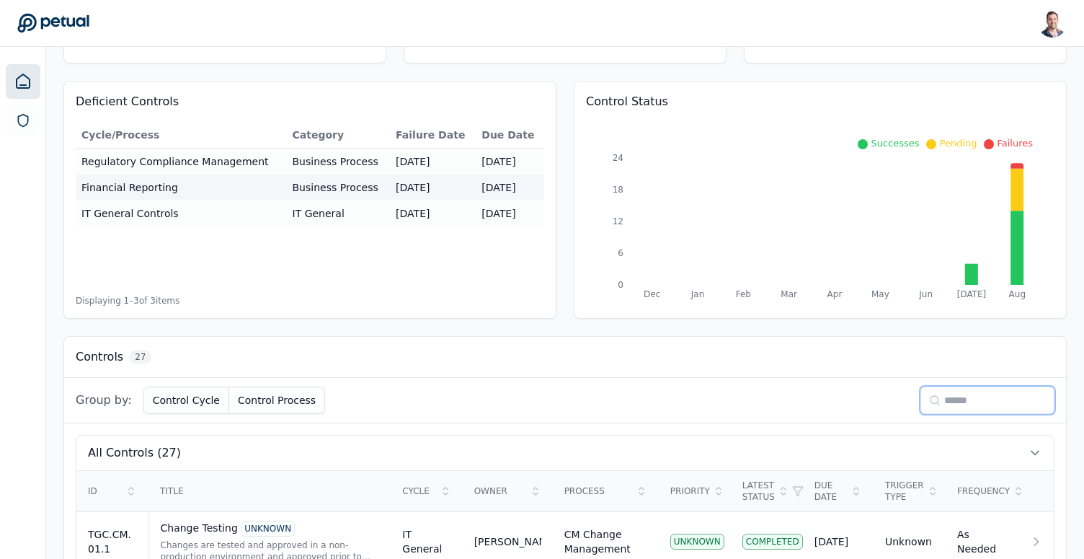
click at [956, 406] on input at bounding box center [987, 399] width 134 height 27
type input "*"
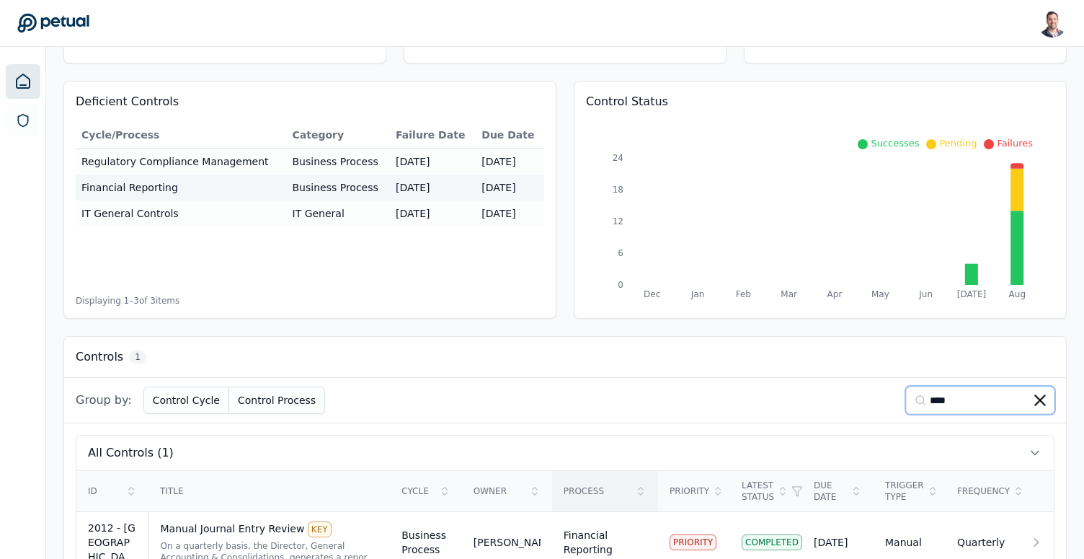
scroll to position [156, 0]
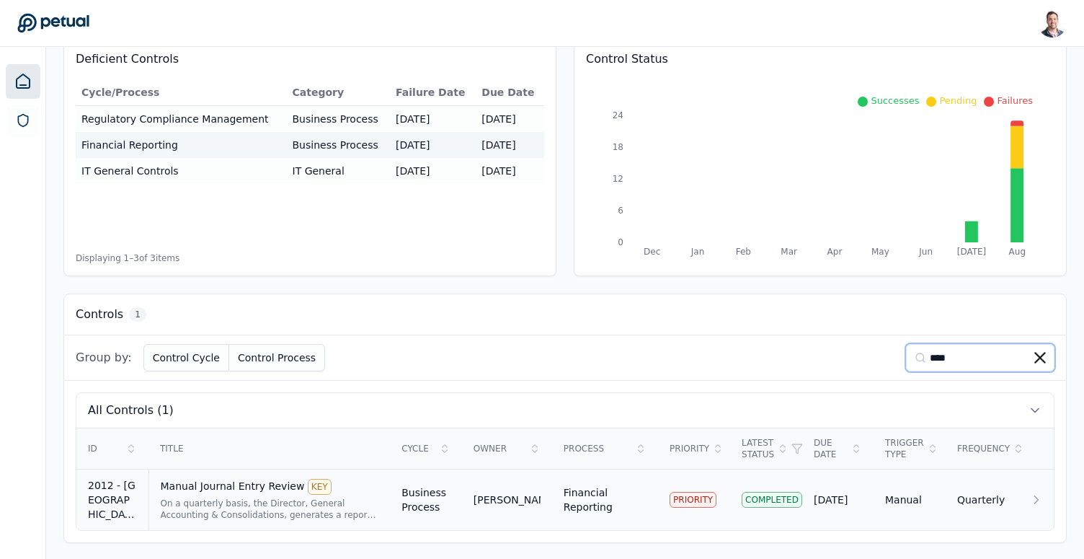
type input "****"
click at [274, 479] on div "Manual Journal Entry Review KEY" at bounding box center [270, 487] width 218 height 16
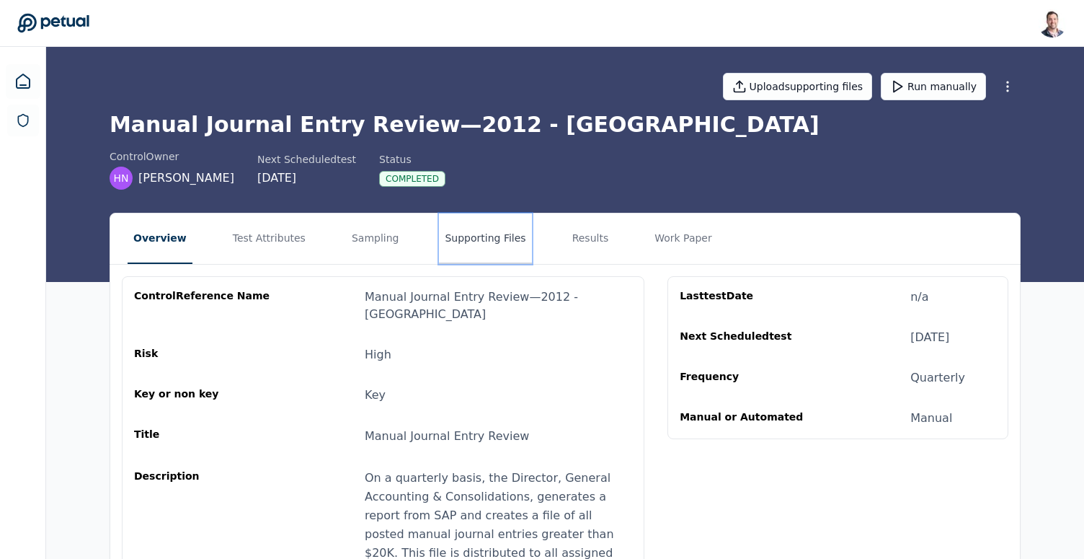
click at [460, 238] on button "Supporting Files" at bounding box center [485, 238] width 92 height 50
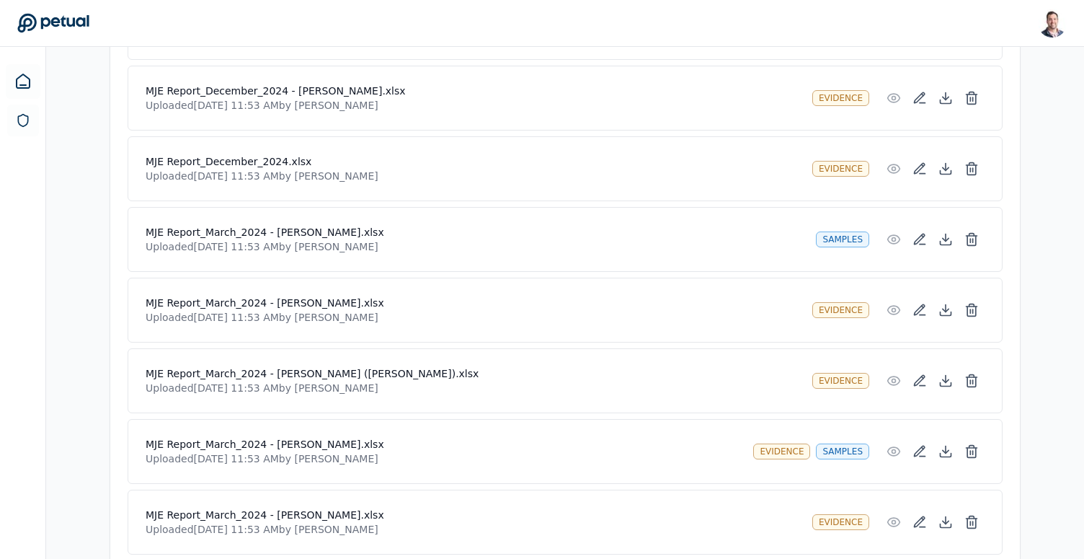
scroll to position [874, 0]
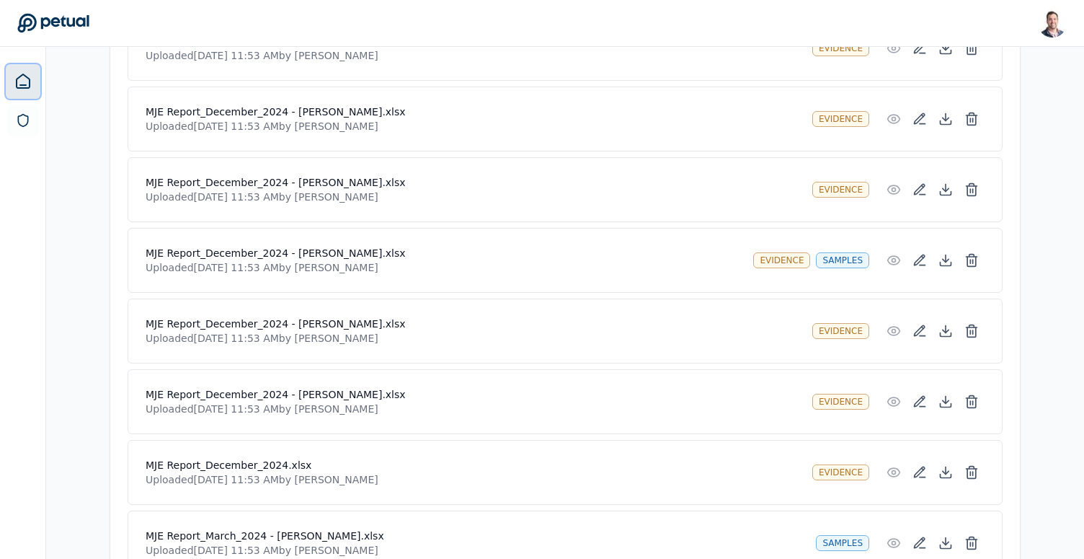
click at [22, 82] on icon at bounding box center [22, 81] width 17 height 17
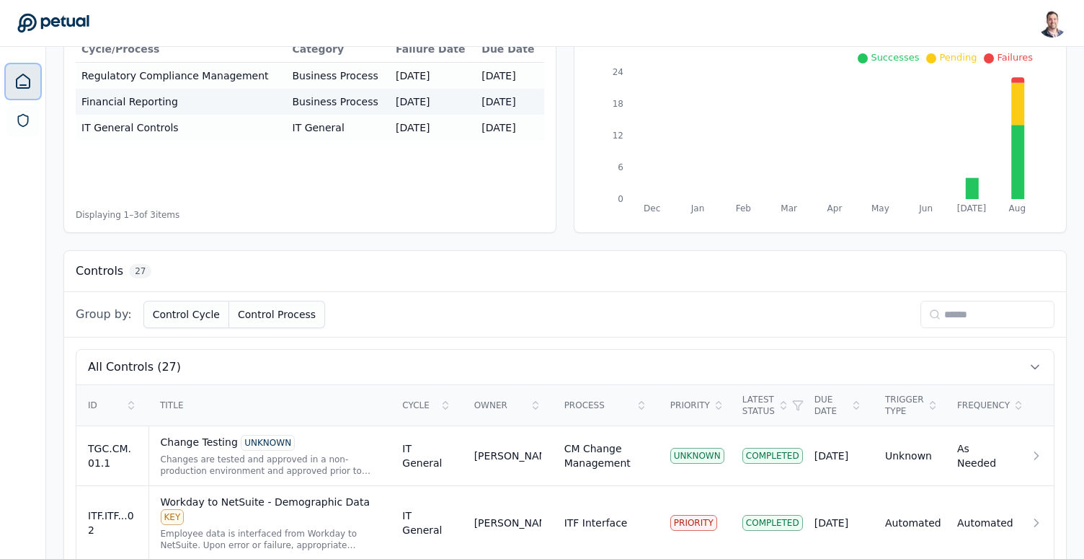
scroll to position [205, 0]
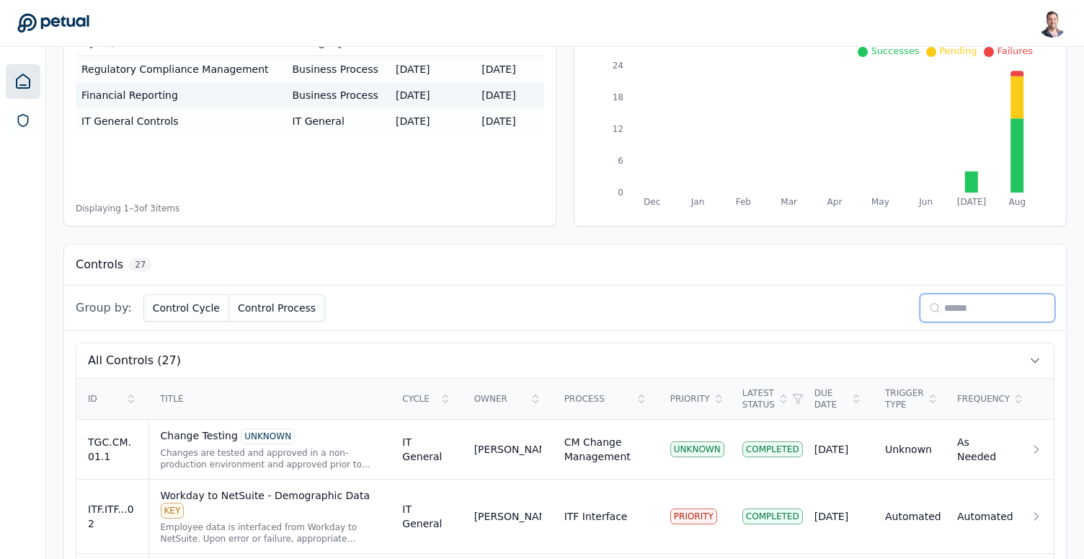
click at [969, 307] on input at bounding box center [987, 307] width 134 height 27
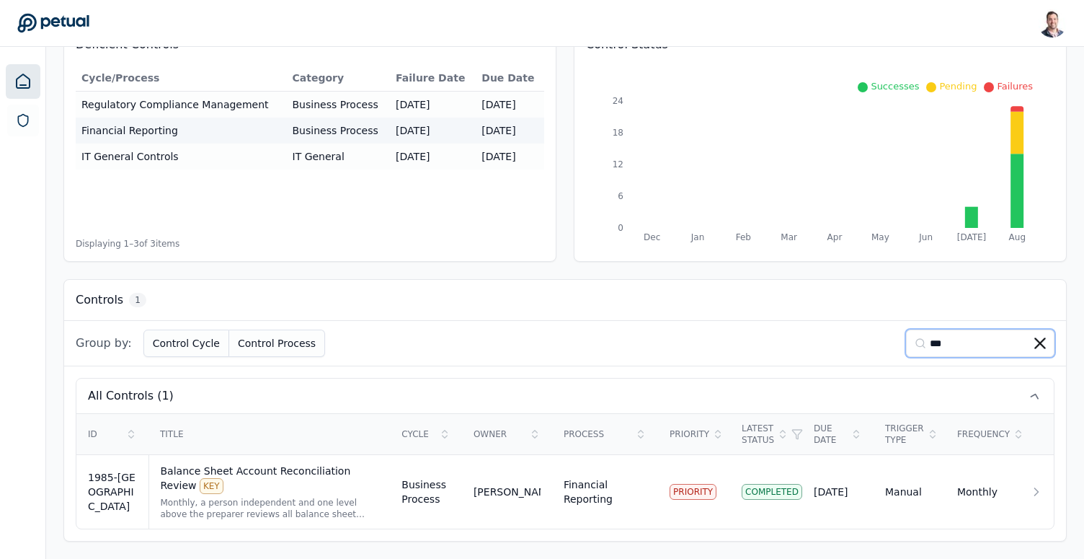
scroll to position [170, 0]
type input "****"
click at [240, 468] on div "Balance Sheet Account Reconciliation Review KEY" at bounding box center [270, 478] width 218 height 30
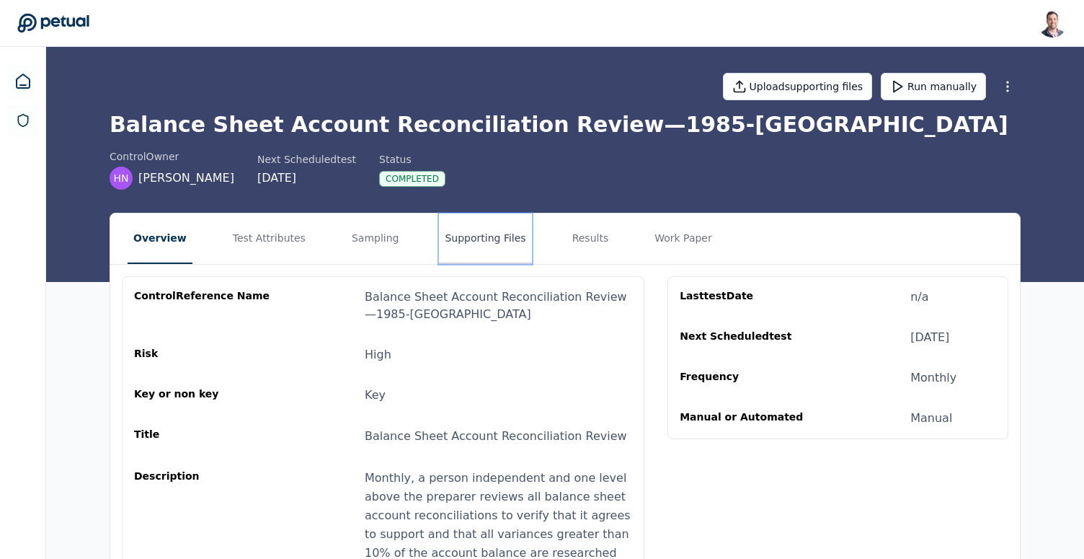
click at [480, 226] on button "Supporting Files" at bounding box center [485, 238] width 92 height 50
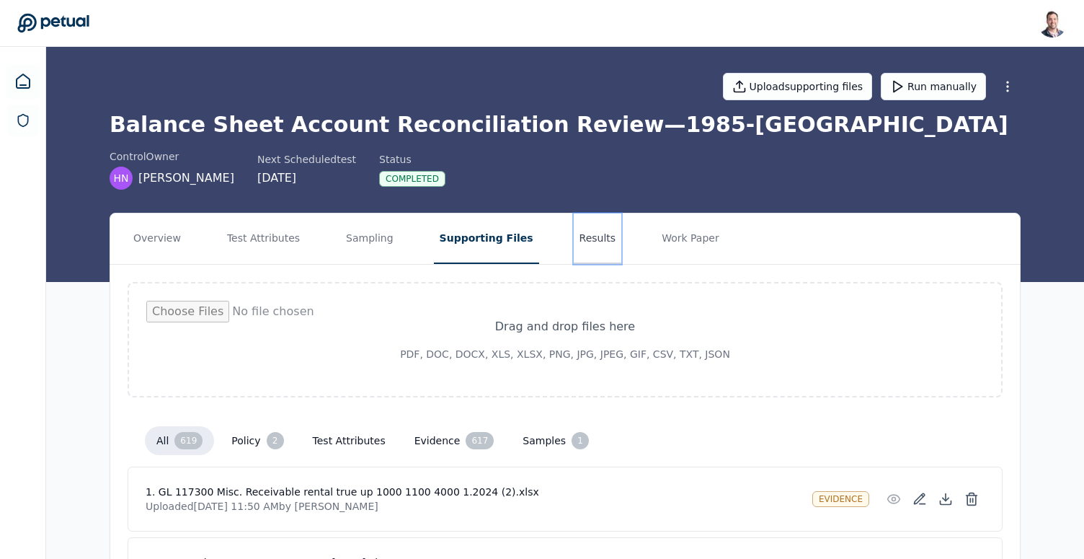
click at [574, 235] on button "Results" at bounding box center [598, 238] width 48 height 50
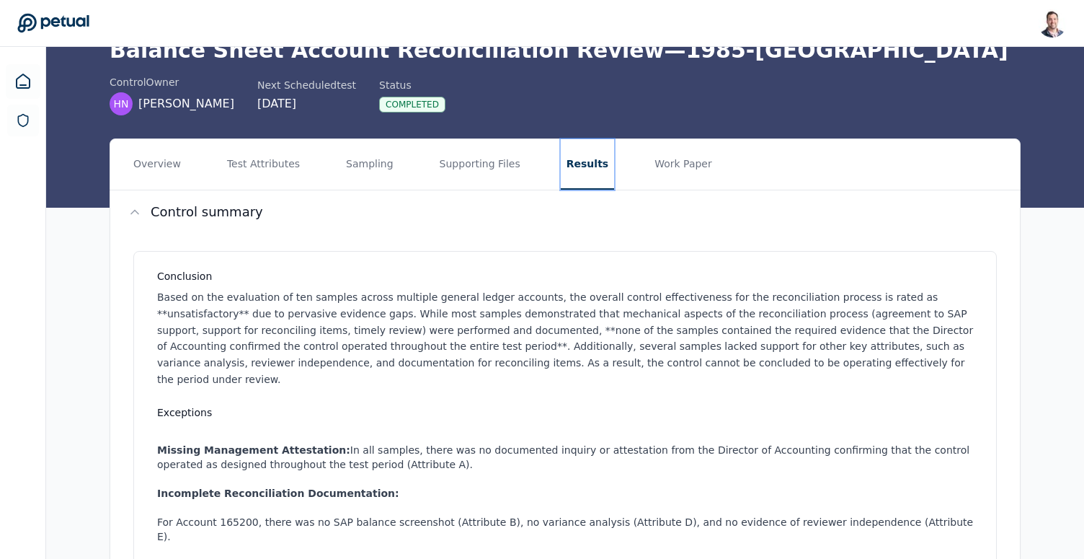
scroll to position [65, 0]
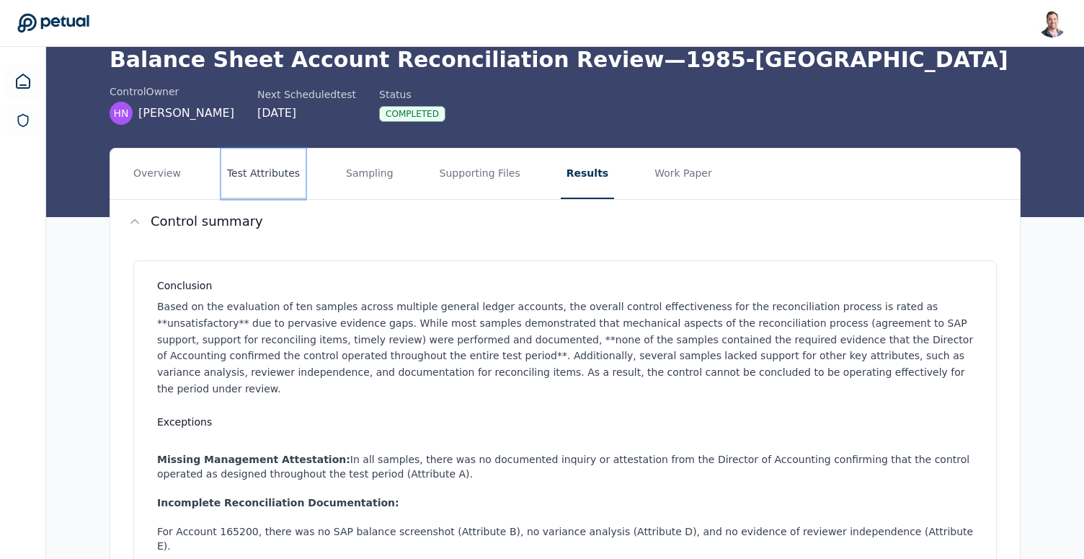
click at [288, 178] on button "Test Attributes" at bounding box center [263, 173] width 84 height 50
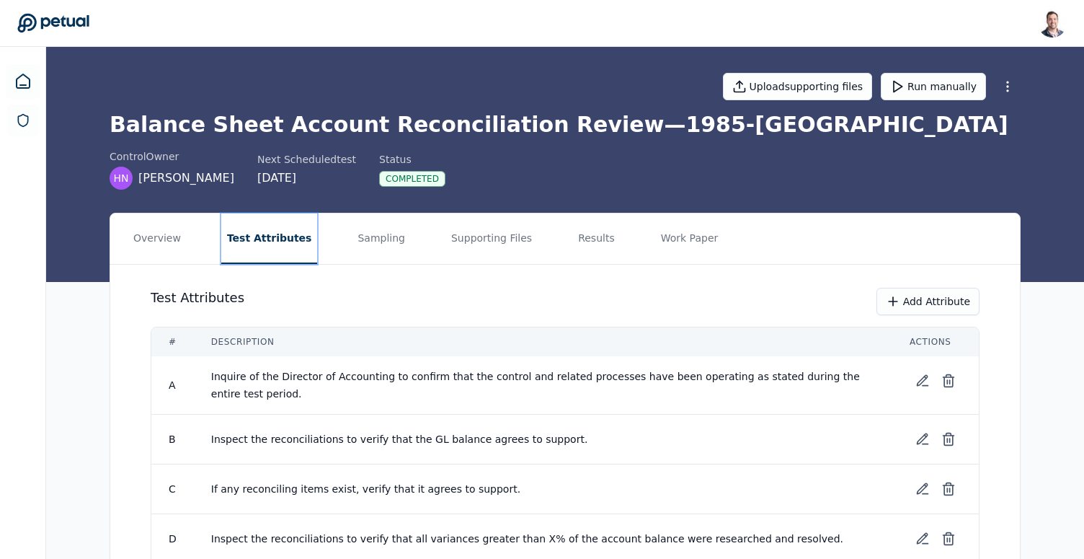
scroll to position [125, 0]
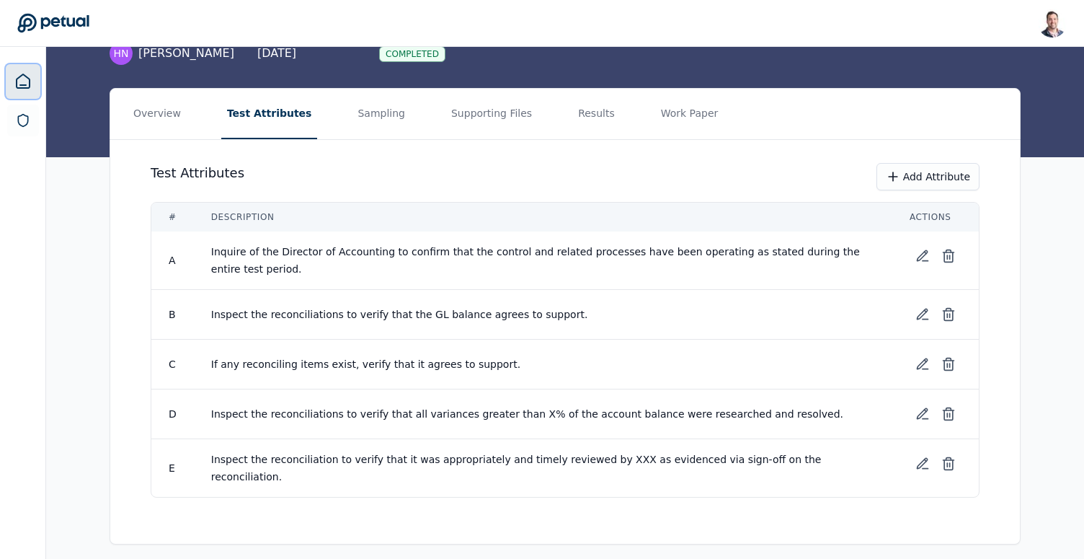
click at [20, 76] on icon at bounding box center [23, 81] width 13 height 14
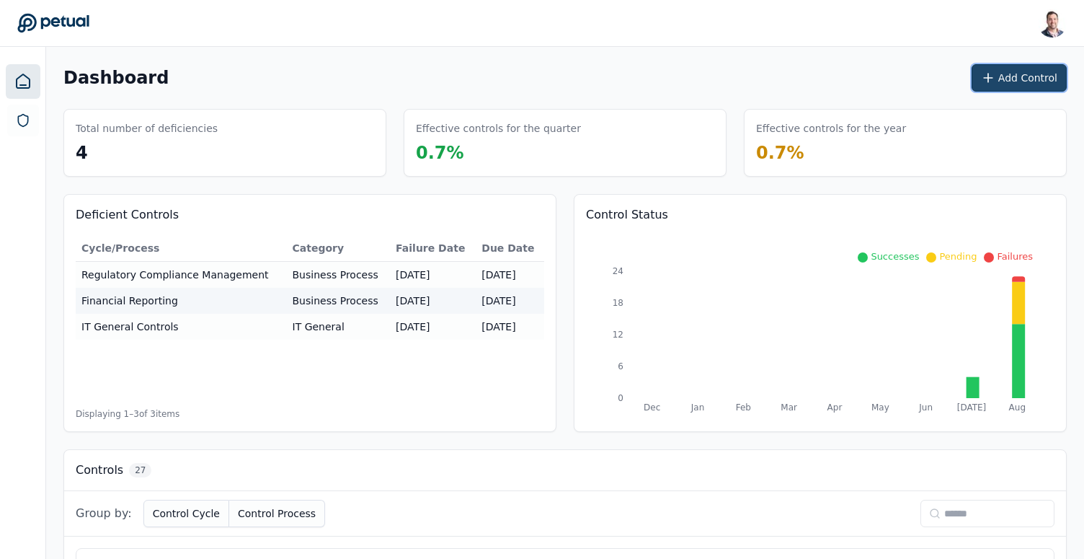
click at [1026, 82] on button "Add Control" at bounding box center [1019, 77] width 95 height 27
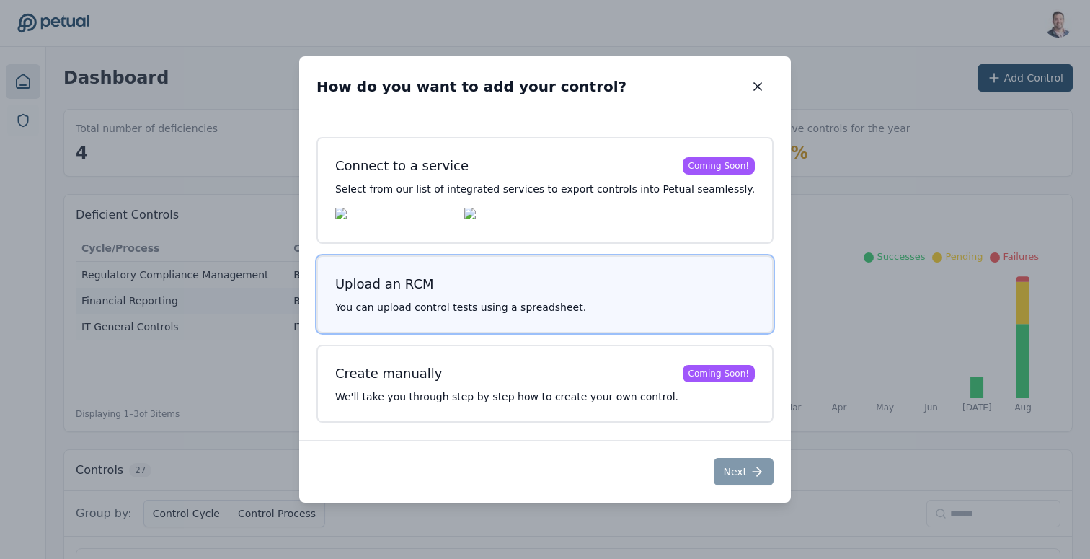
click at [600, 298] on button "Upload an RCM You can upload control tests using a spreadsheet." at bounding box center [544, 294] width 457 height 78
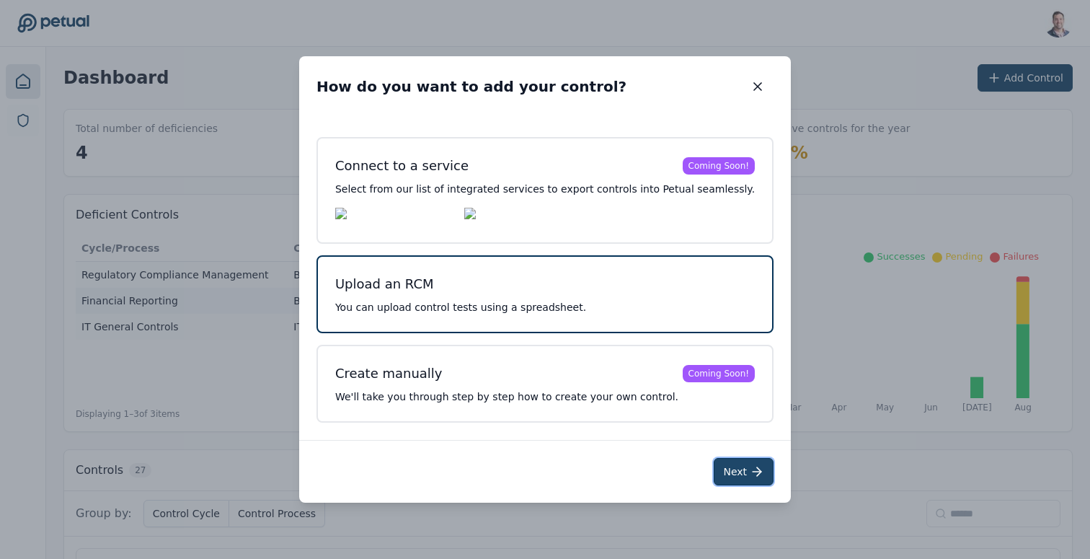
click at [722, 474] on button "Next" at bounding box center [744, 471] width 60 height 27
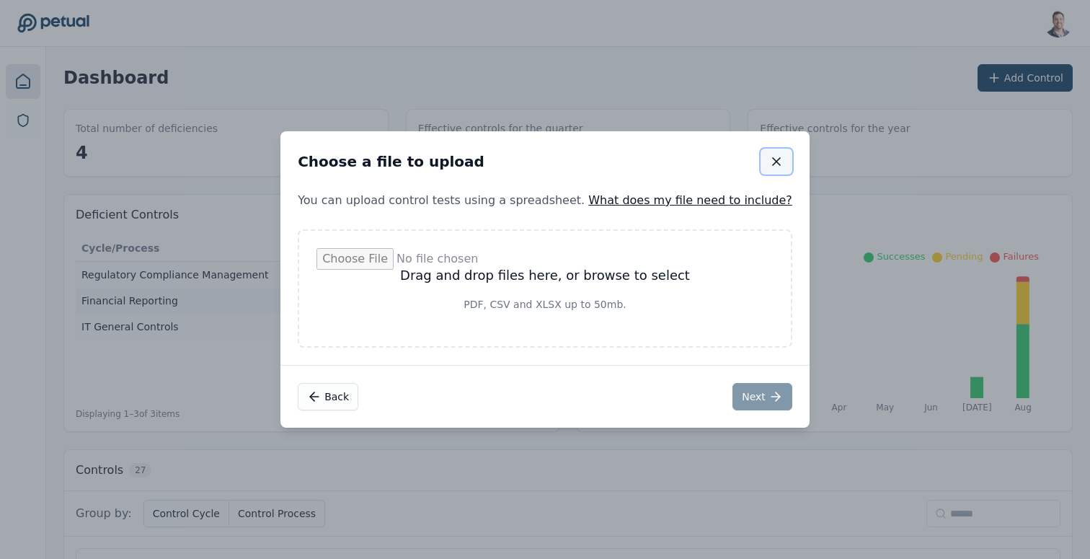
click at [769, 158] on icon "button" at bounding box center [776, 161] width 14 height 14
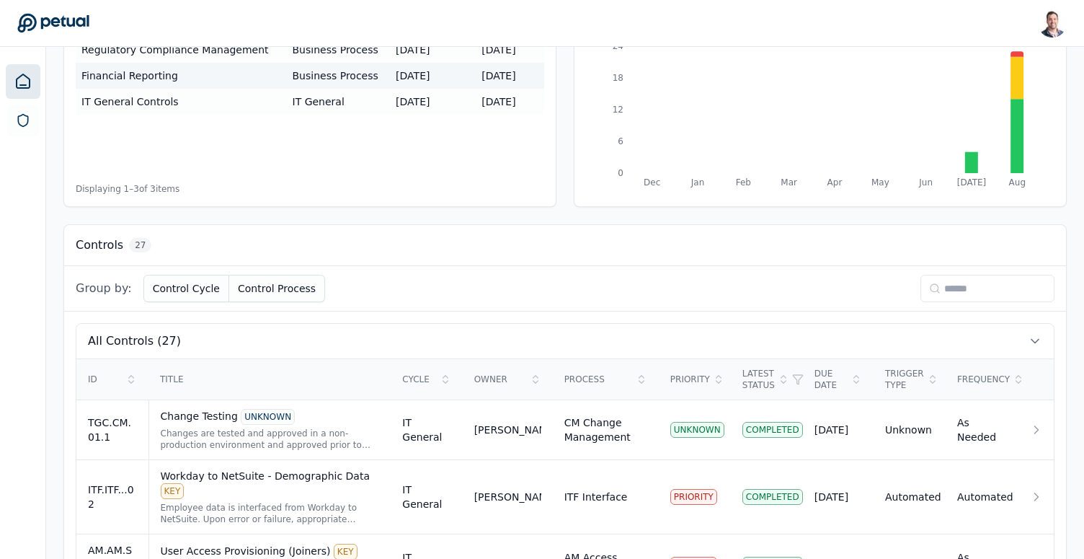
scroll to position [344, 0]
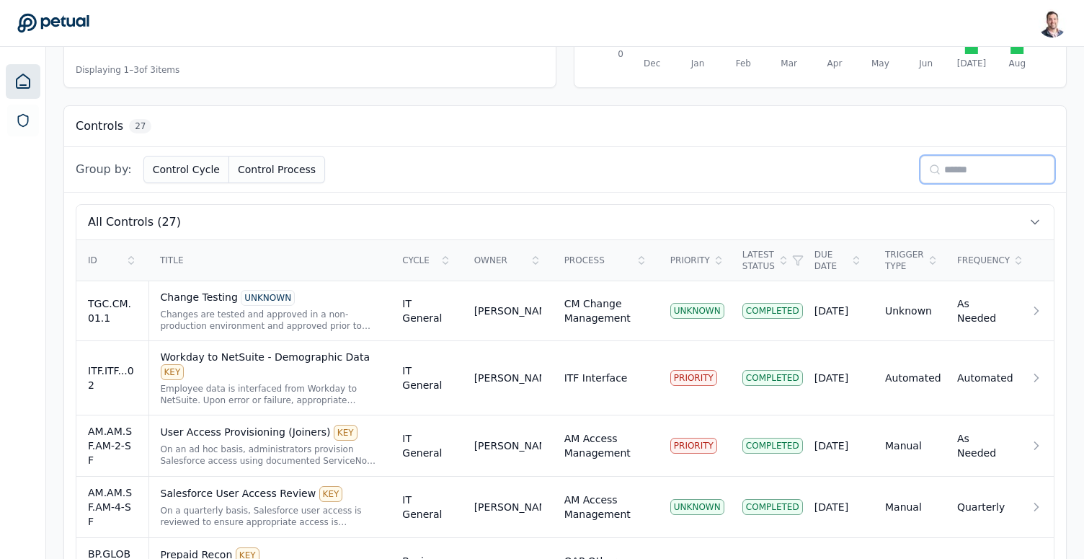
click at [982, 164] on input at bounding box center [987, 169] width 134 height 27
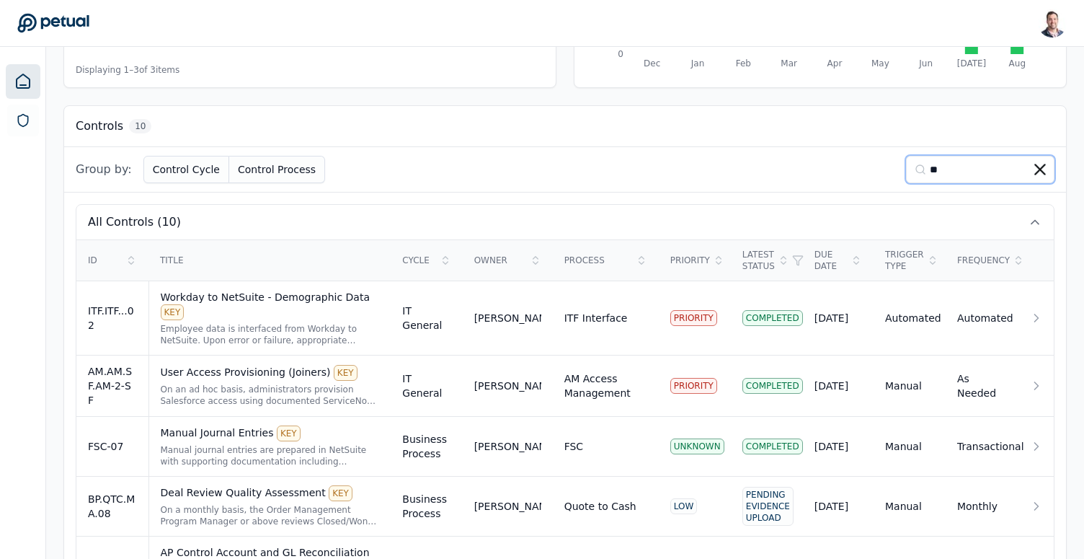
scroll to position [338, 0]
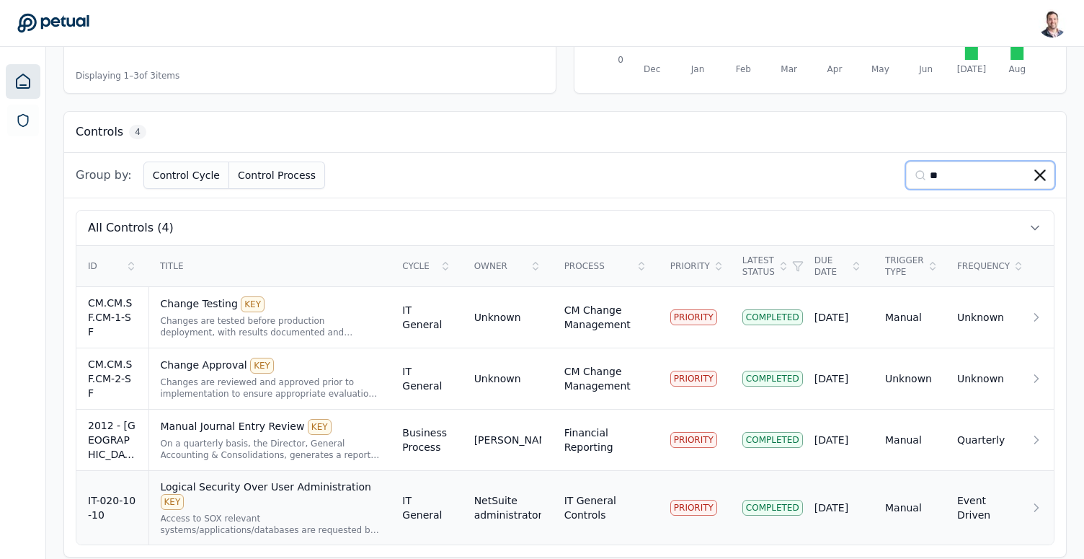
type input "**"
click at [206, 512] on div "Access to SOX relevant systems/applications/databases are requested by the user…" at bounding box center [270, 523] width 219 height 23
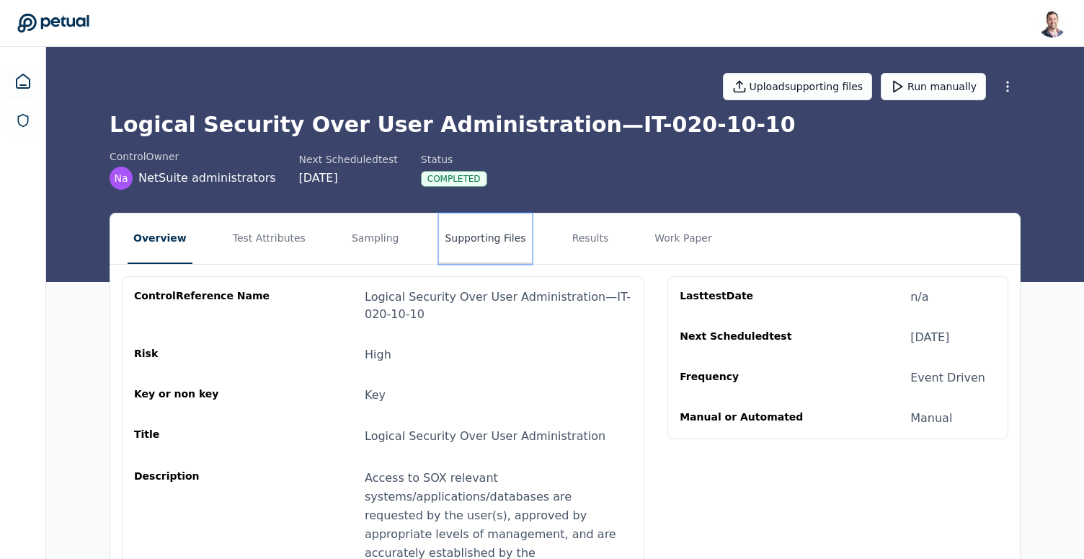
click at [440, 234] on button "Supporting Files" at bounding box center [485, 238] width 92 height 50
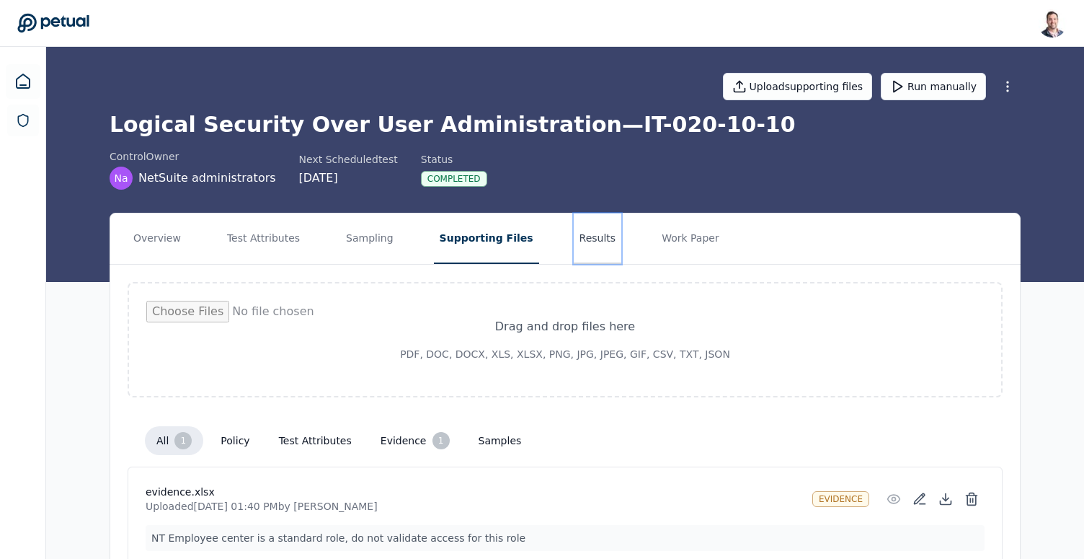
click at [574, 239] on button "Results" at bounding box center [598, 238] width 48 height 50
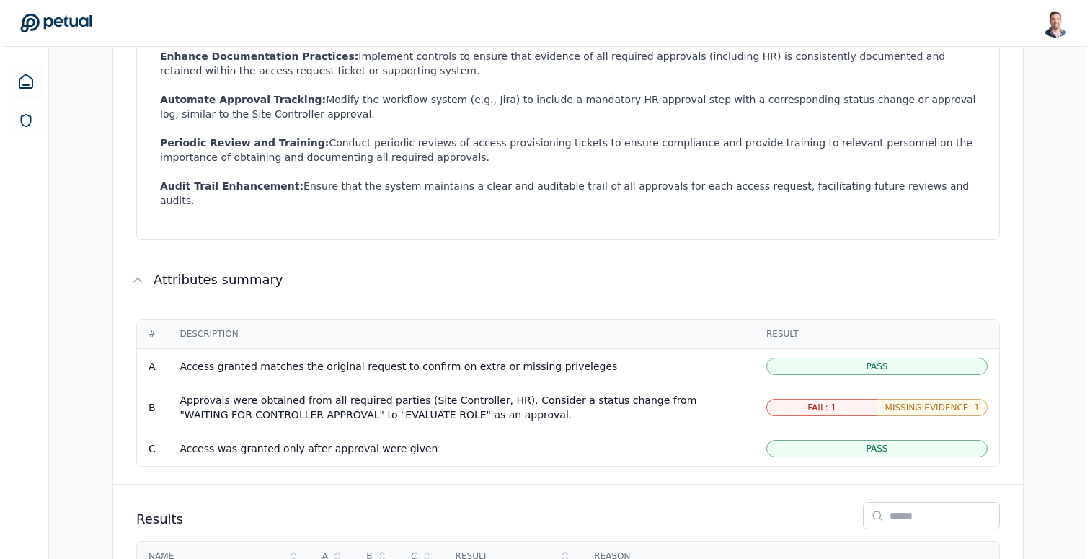
scroll to position [773, 0]
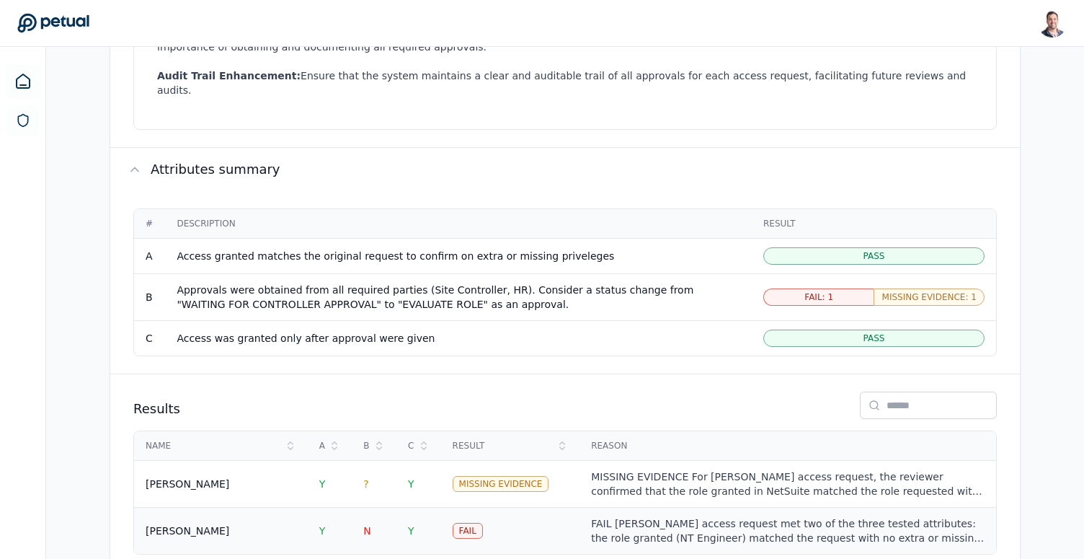
click at [635, 516] on div "FAIL [PERSON_NAME] access request met two of the three tested attributes: the r…" at bounding box center [788, 530] width 394 height 29
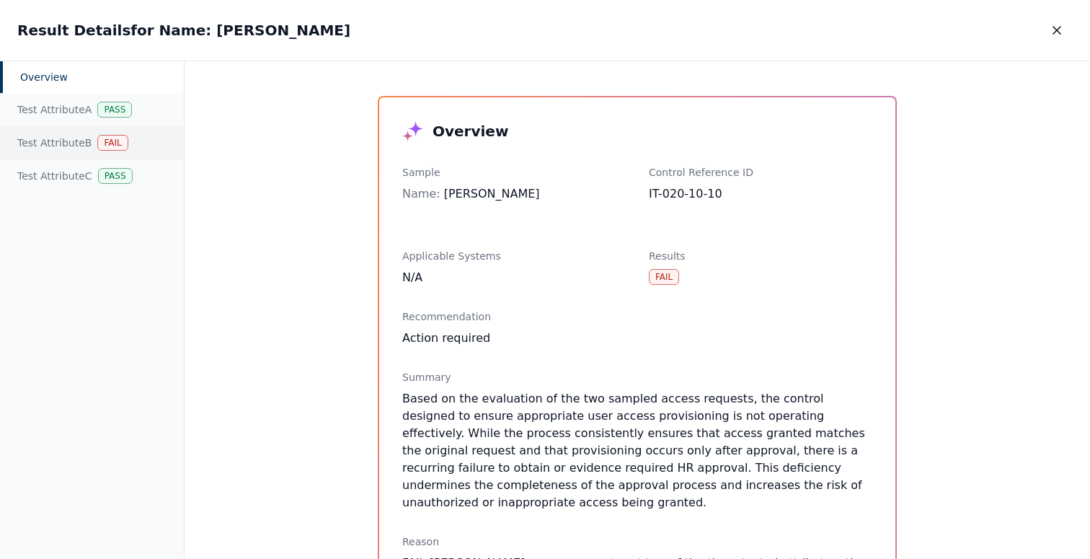
click at [92, 146] on div "Test Attribute B Fail" at bounding box center [92, 142] width 184 height 33
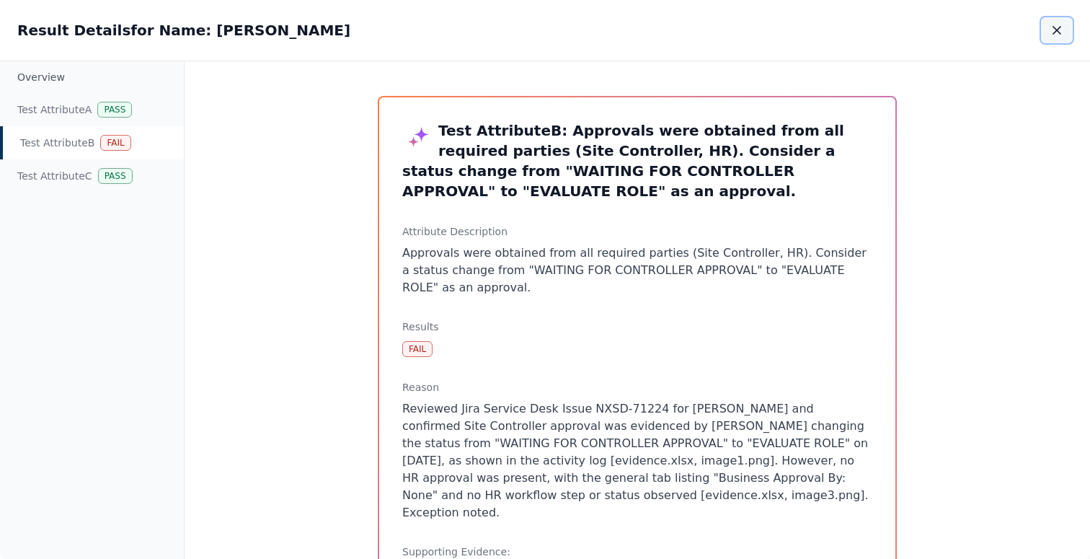
click at [1061, 32] on icon "button" at bounding box center [1056, 30] width 14 height 14
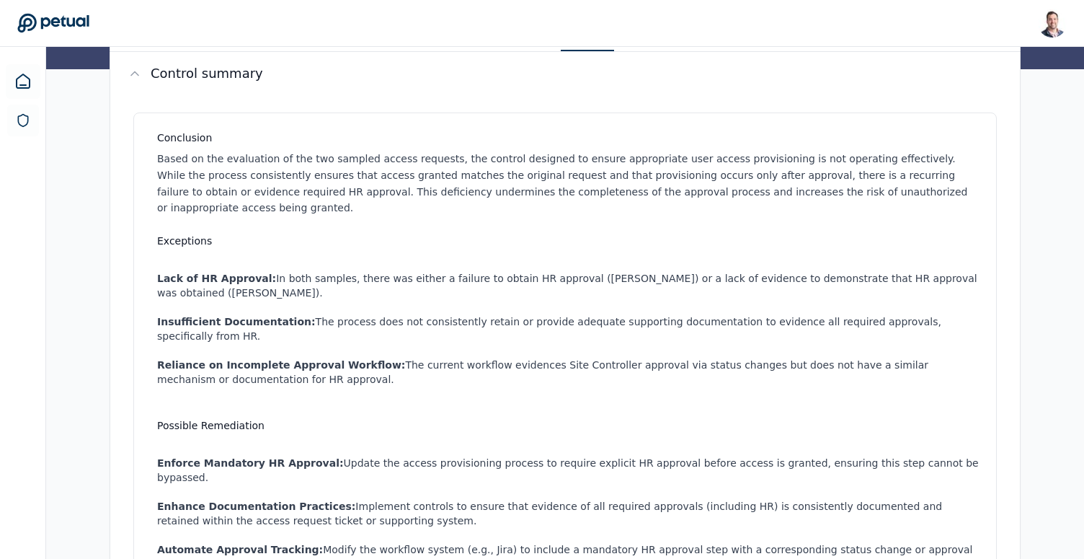
scroll to position [61, 0]
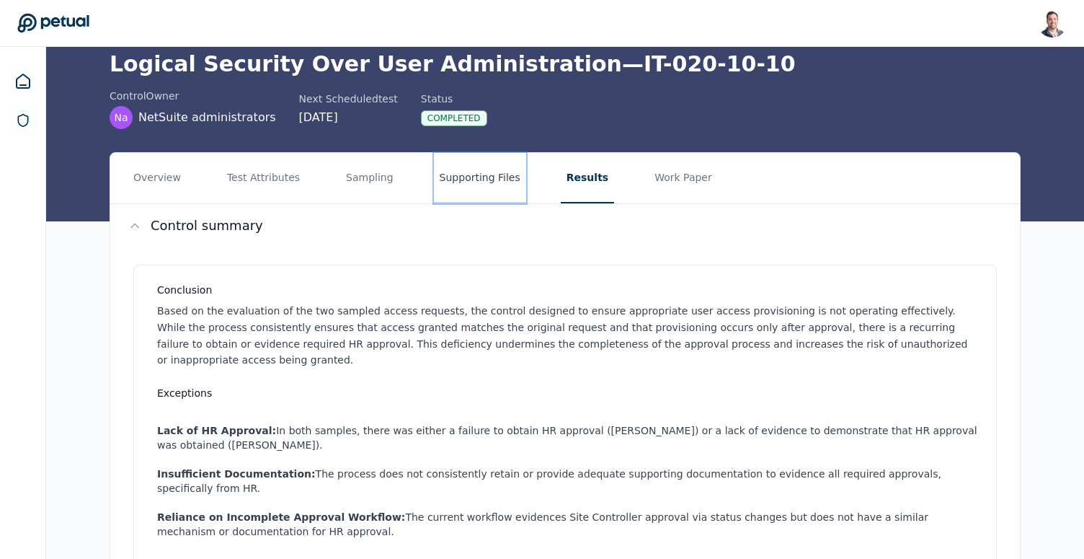
click at [487, 190] on button "Supporting Files" at bounding box center [480, 178] width 92 height 50
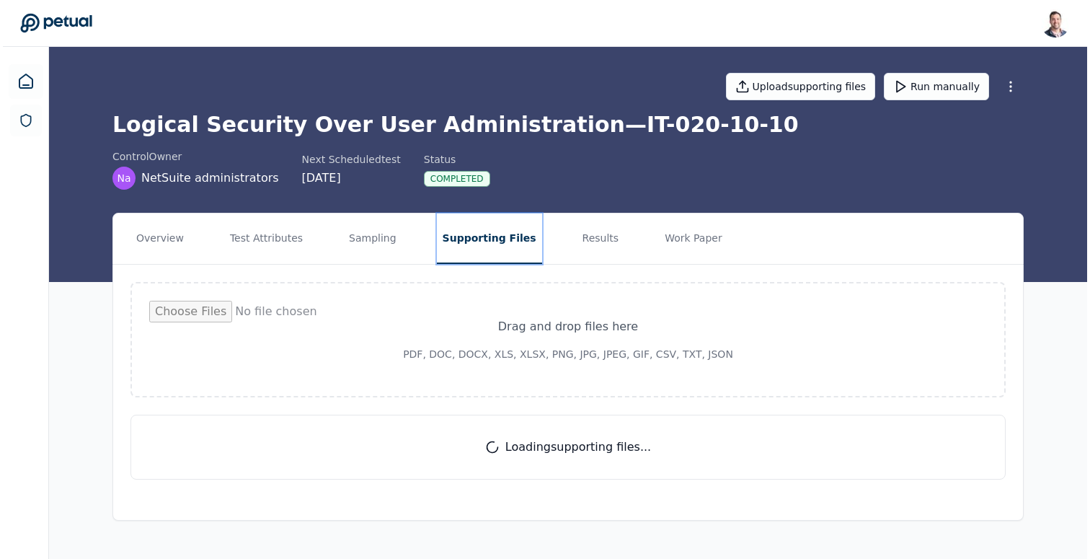
scroll to position [0, 0]
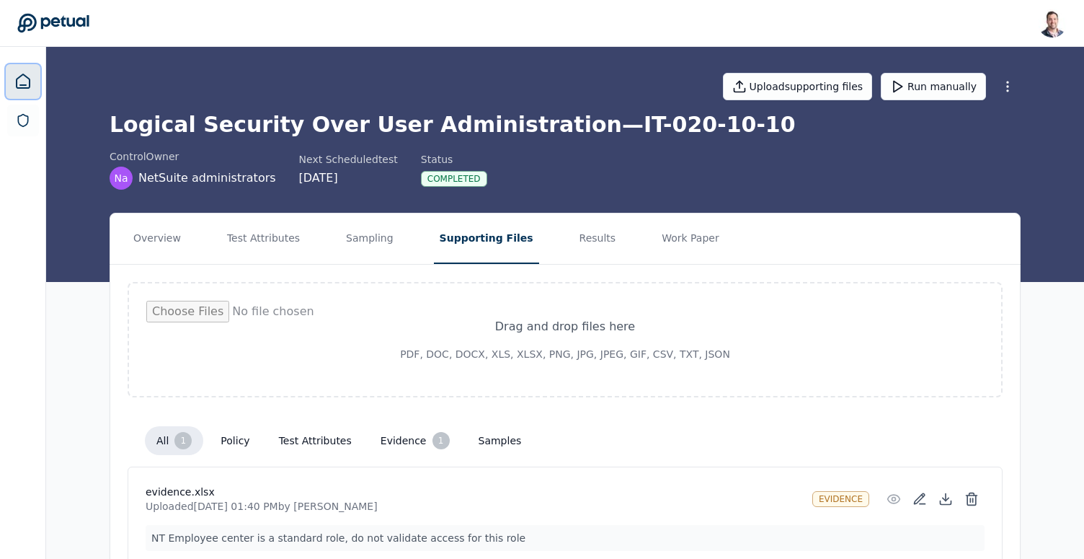
click at [12, 91] on link at bounding box center [23, 81] width 35 height 35
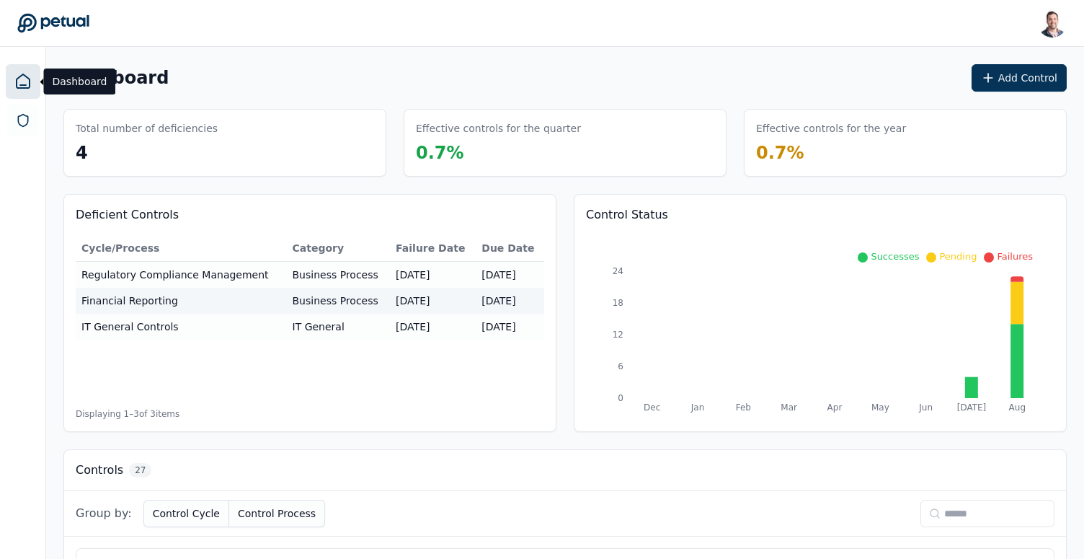
click at [597, 83] on div "Dashboard Add Control" at bounding box center [564, 77] width 1003 height 27
click at [993, 78] on icon at bounding box center [988, 78] width 9 height 0
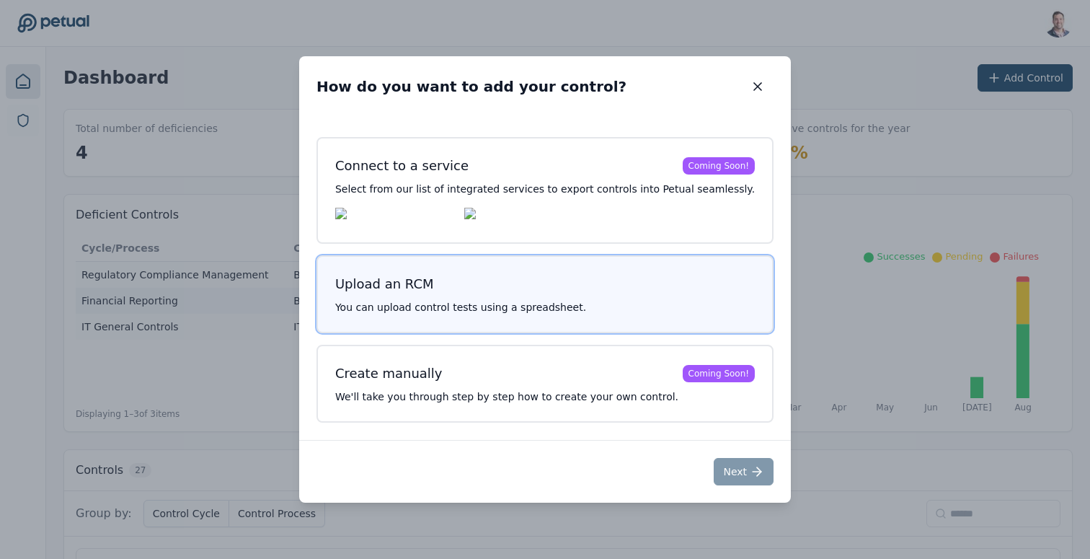
click at [644, 279] on h3 "Upload an RCM" at bounding box center [545, 284] width 420 height 20
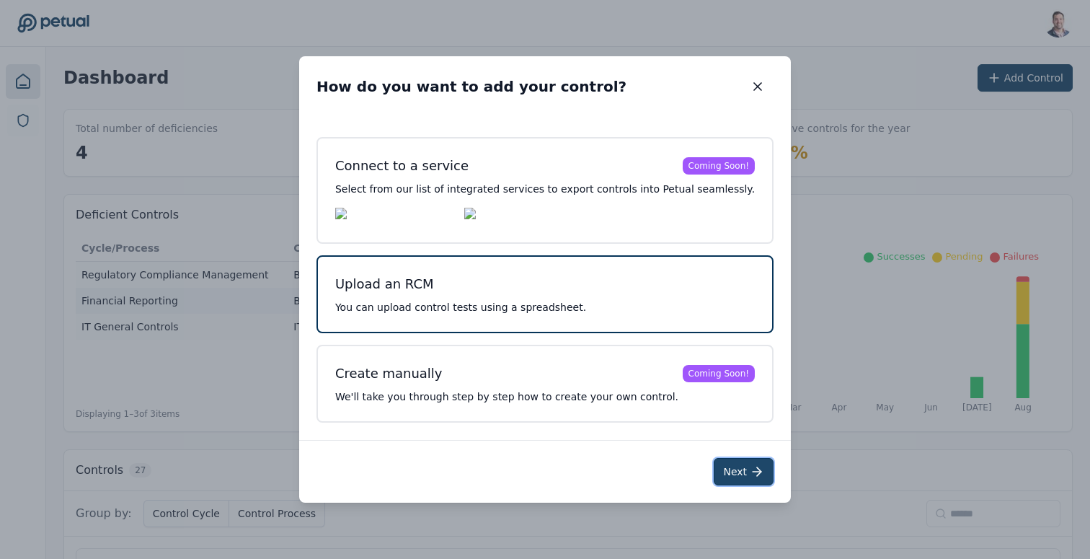
click at [727, 477] on button "Next" at bounding box center [744, 471] width 60 height 27
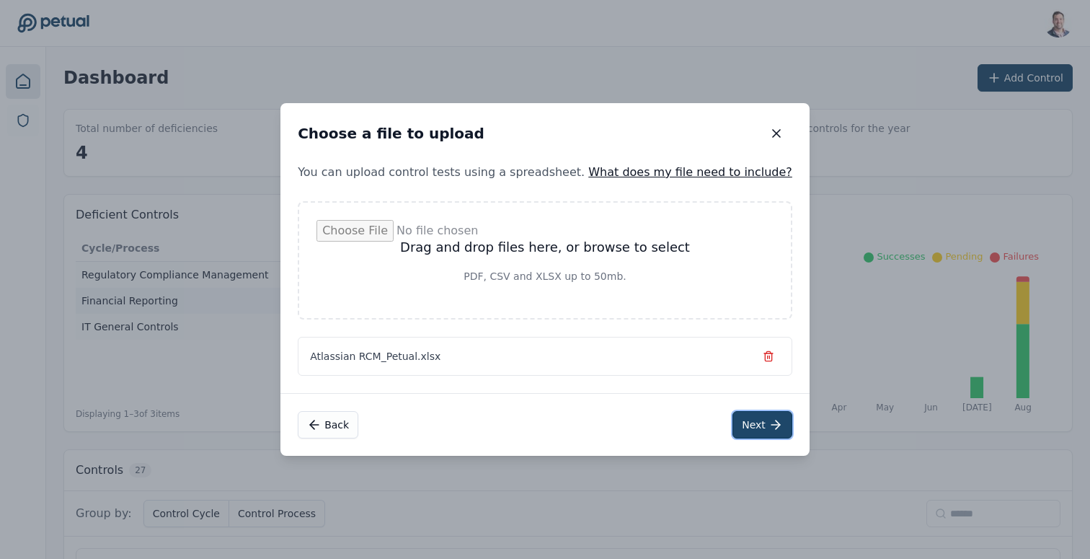
click at [734, 429] on button "Next" at bounding box center [762, 424] width 60 height 27
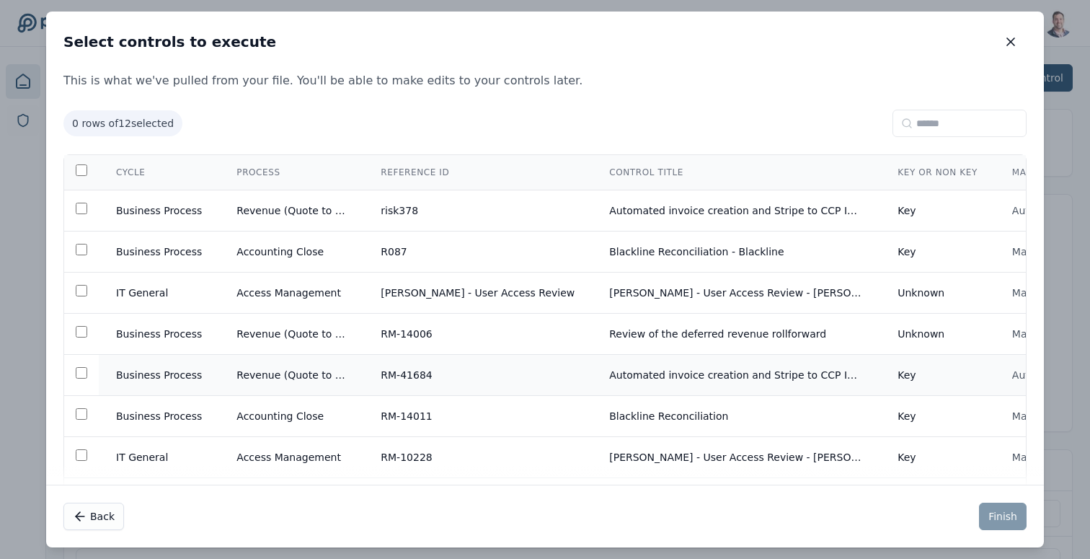
click at [76, 381] on td at bounding box center [81, 375] width 35 height 41
click at [83, 326] on td at bounding box center [81, 334] width 35 height 41
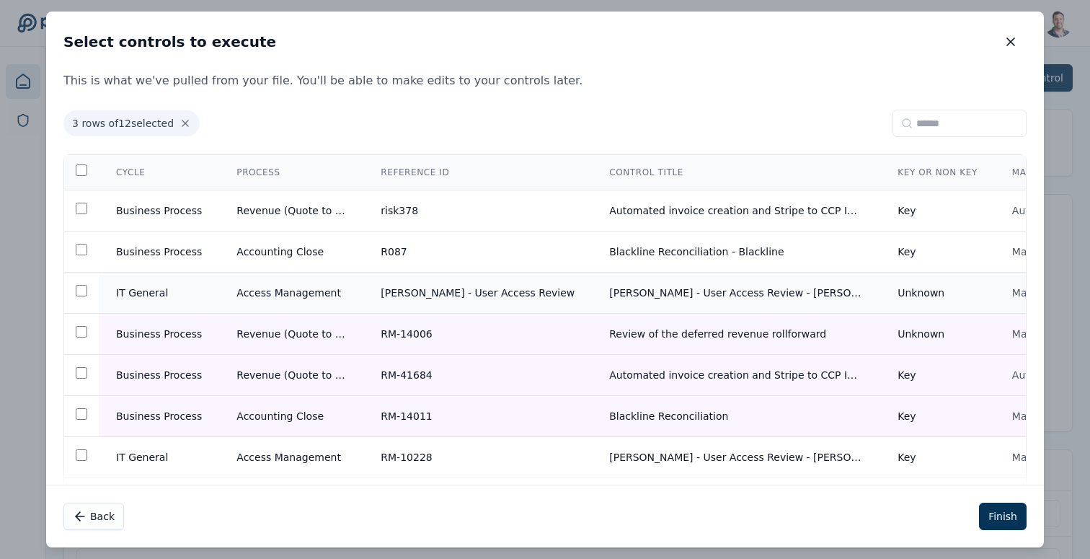
click at [89, 285] on td at bounding box center [81, 292] width 35 height 41
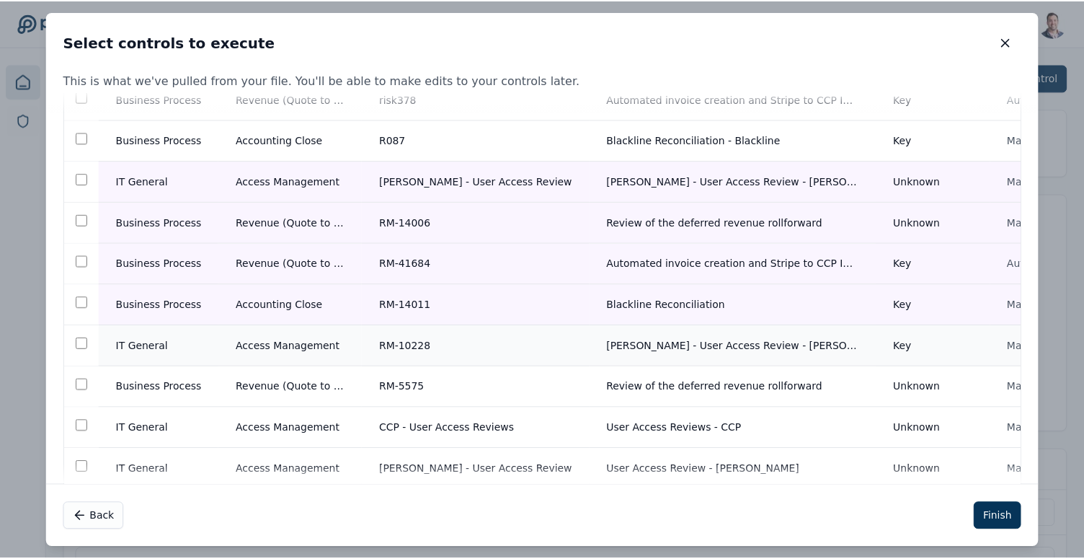
scroll to position [106, 0]
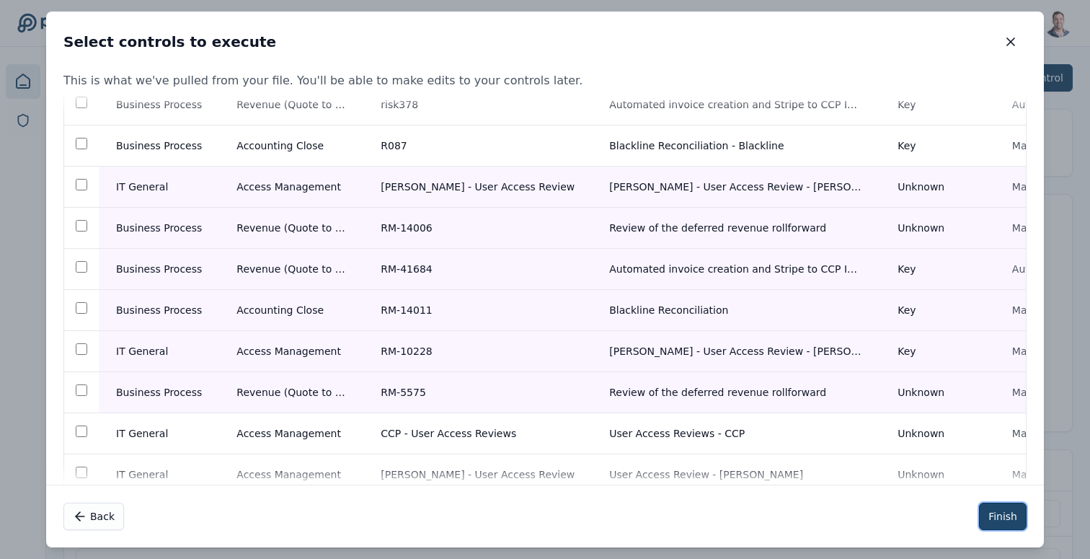
click at [1003, 515] on button "Finish" at bounding box center [1003, 515] width 48 height 27
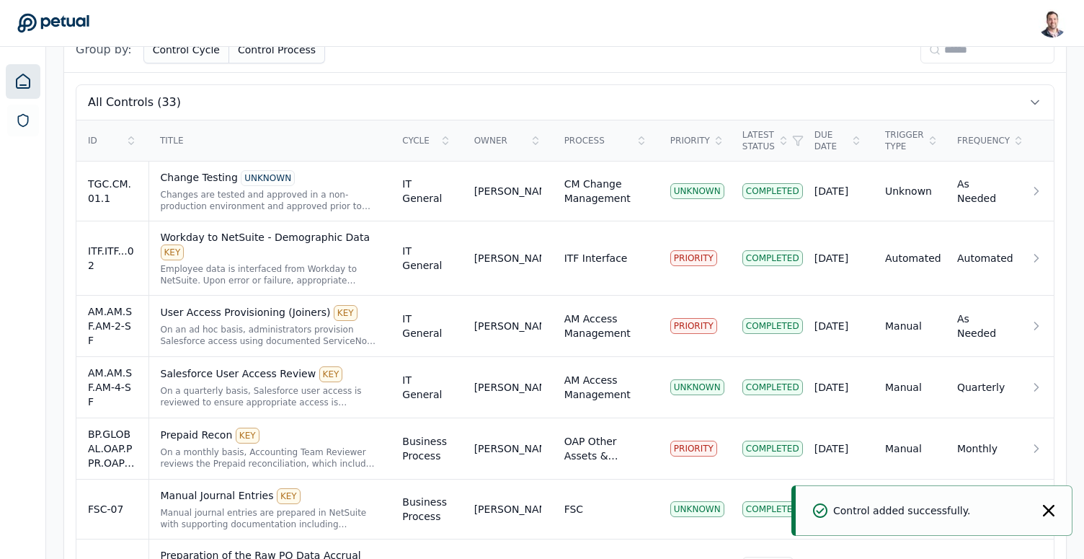
scroll to position [195, 0]
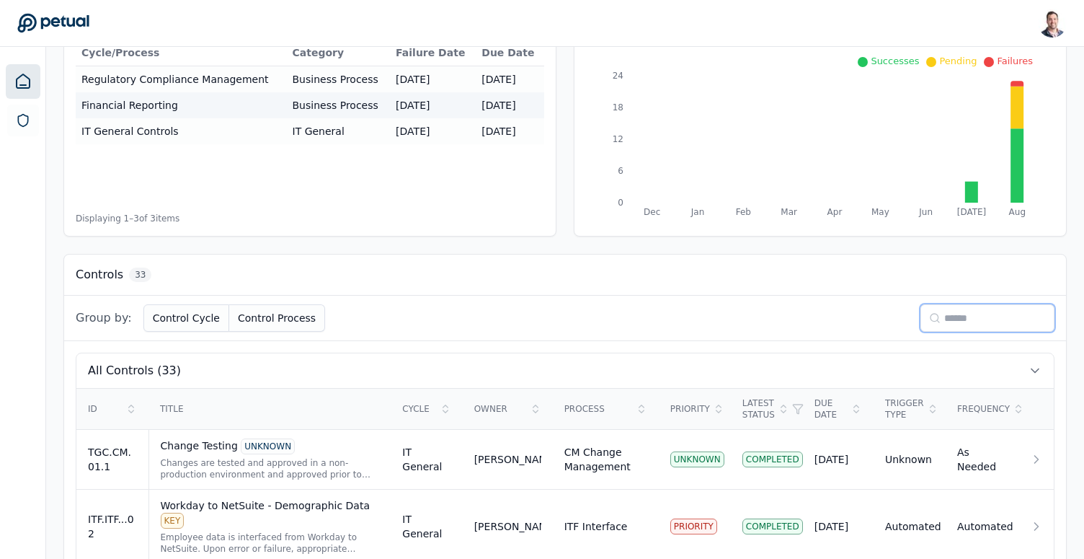
click at [954, 320] on input at bounding box center [987, 317] width 134 height 27
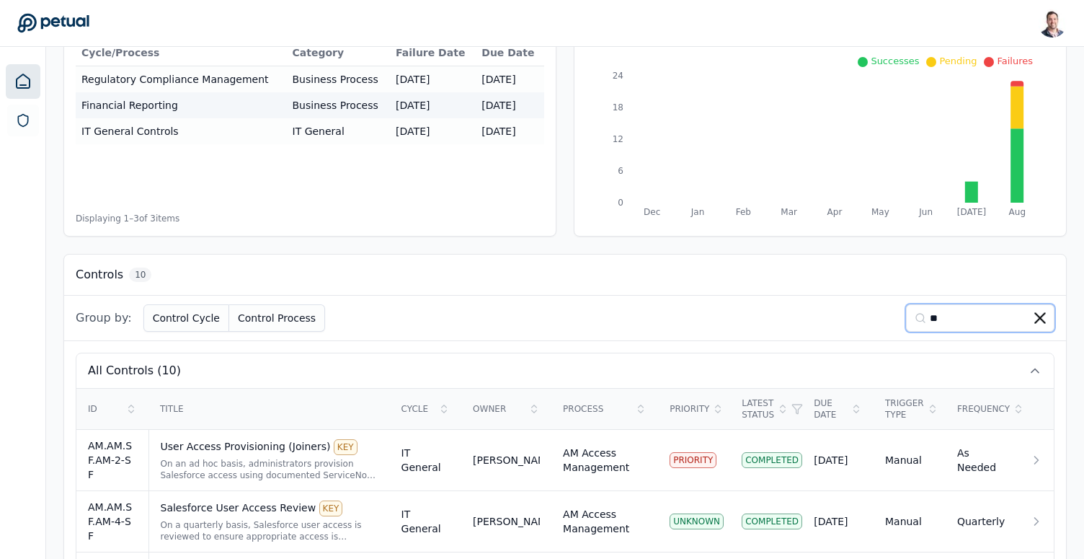
scroll to position [170, 0]
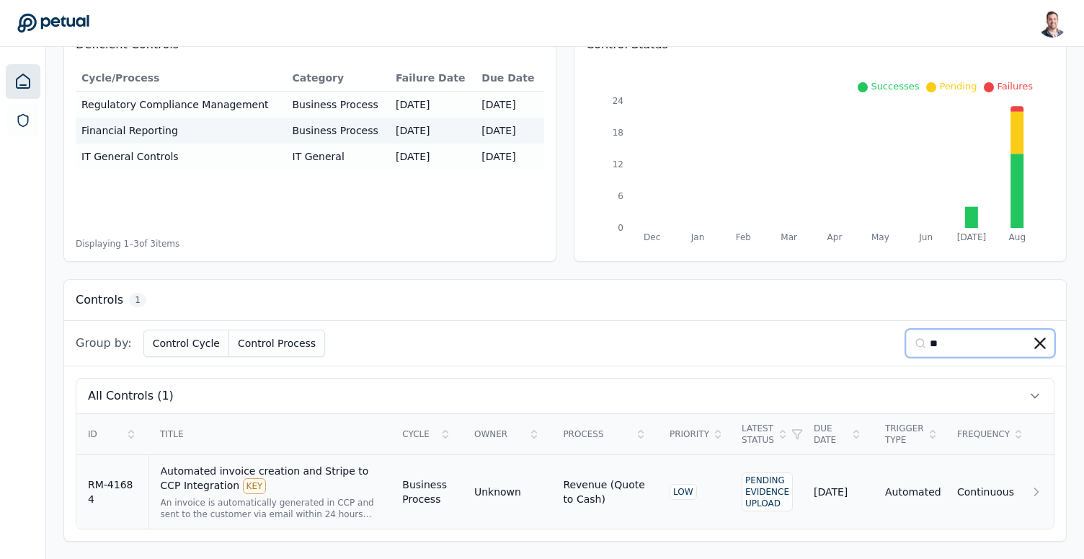
type input "**"
click at [321, 471] on div "Automated invoice creation and Stripe to CCP Integration KEY" at bounding box center [270, 478] width 219 height 30
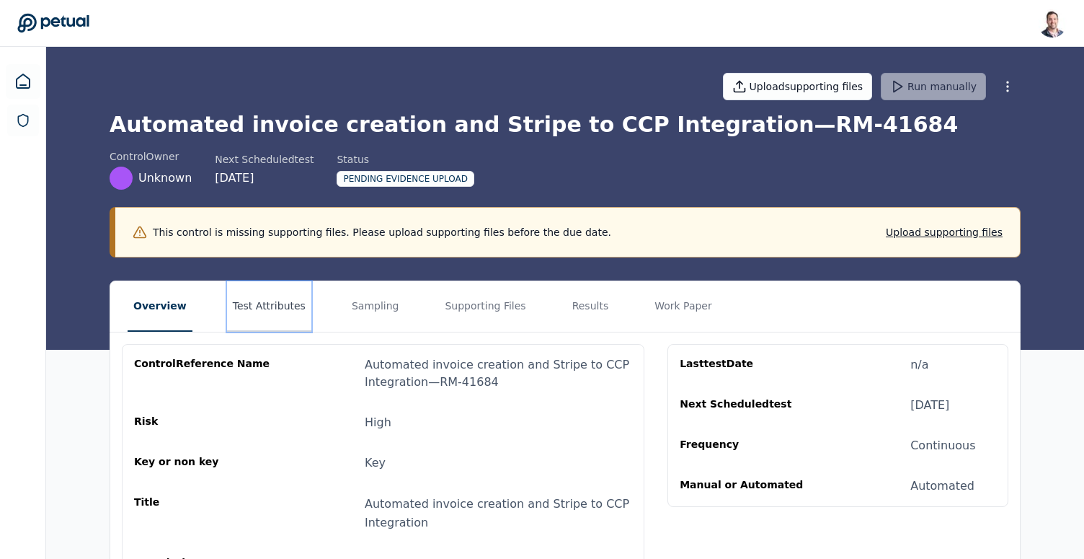
click at [296, 306] on button "Test Attributes" at bounding box center [269, 306] width 84 height 50
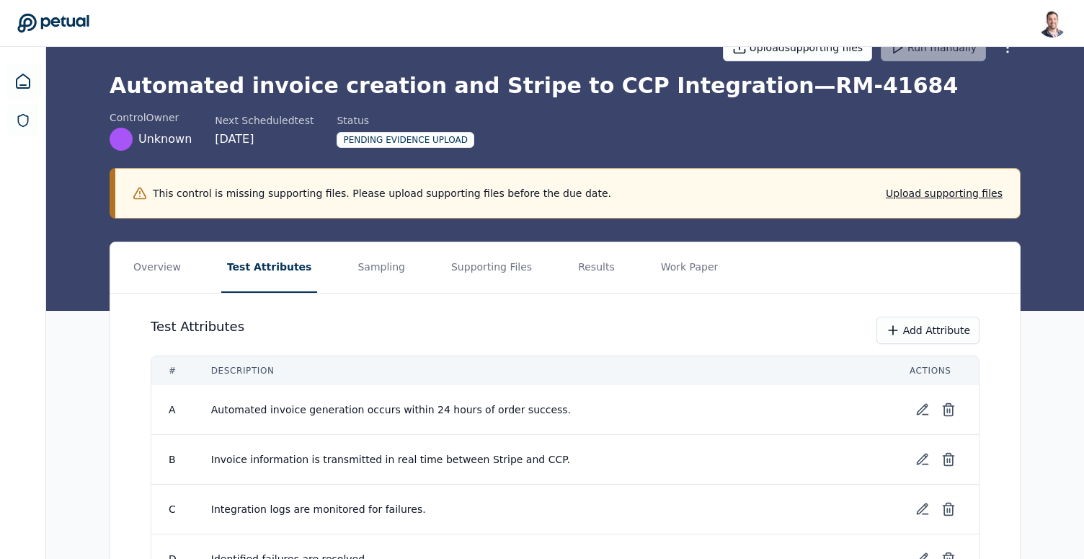
scroll to position [134, 0]
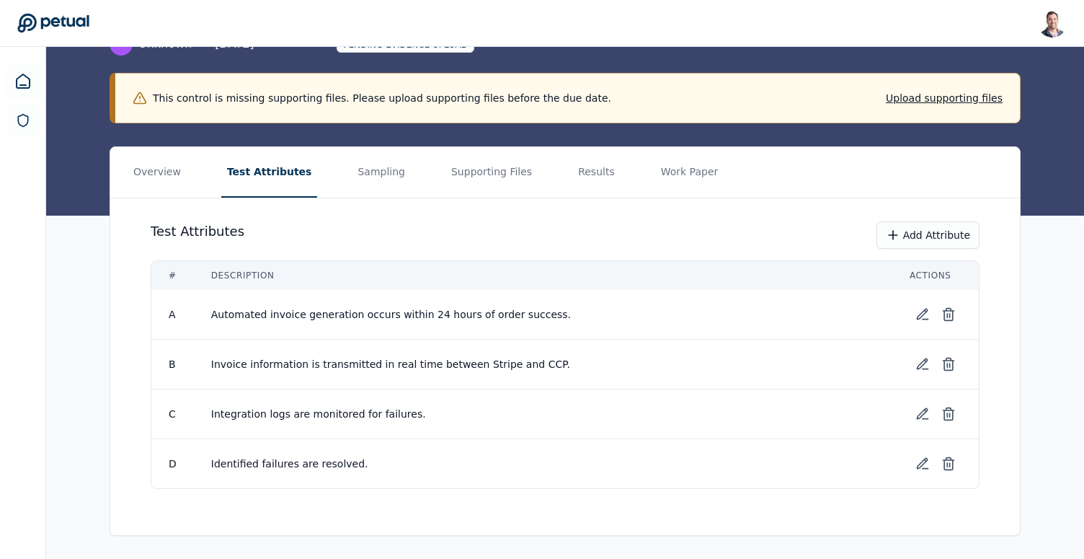
click at [616, 234] on div "Test Attributes Add Attribute" at bounding box center [565, 234] width 829 height 27
click at [462, 177] on button "Supporting Files" at bounding box center [491, 172] width 92 height 50
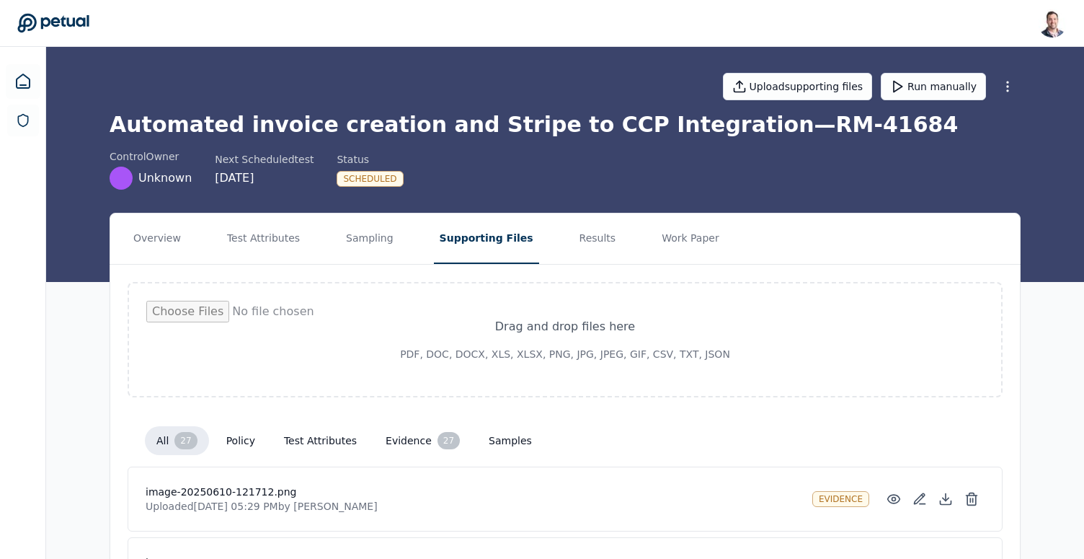
click at [596, 166] on div "control Owner Unknown Next Scheduled test [DATE] Status Scheduled" at bounding box center [565, 169] width 911 height 40
click at [656, 123] on h1 "Automated invoice creation and Stripe to CCP Integration — RM-41684" at bounding box center [565, 125] width 911 height 26
click at [941, 89] on button "Run manually" at bounding box center [933, 86] width 105 height 27
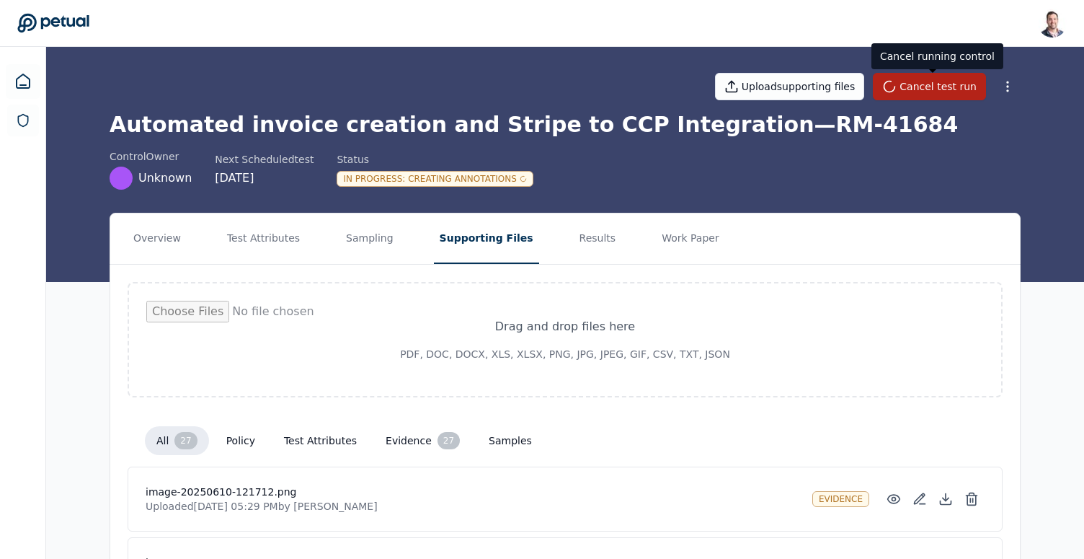
click at [643, 116] on h1 "Automated invoice creation and Stripe to CCP Integration — RM-41684" at bounding box center [565, 125] width 911 height 26
